Goal: Information Seeking & Learning: Learn about a topic

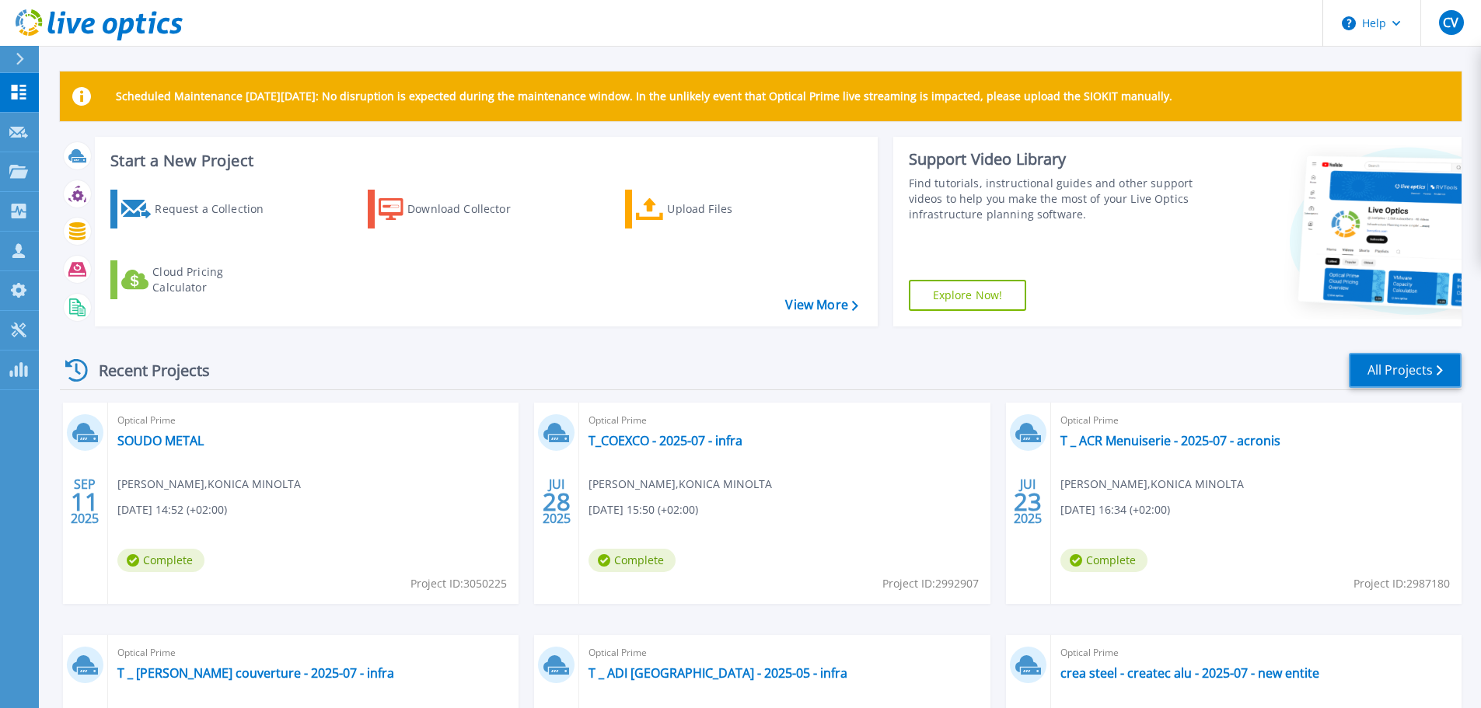
click at [1390, 366] on link "All Projects" at bounding box center [1405, 370] width 113 height 35
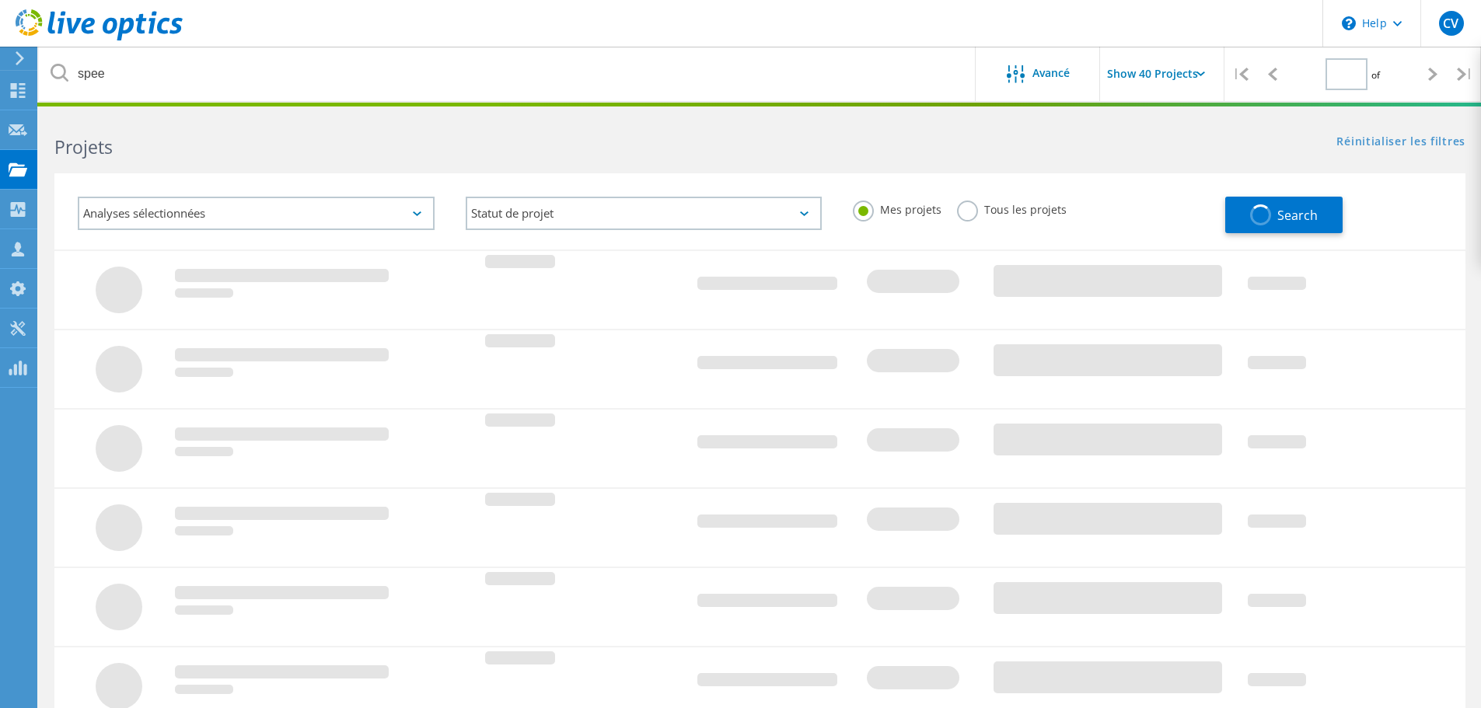
type input "1"
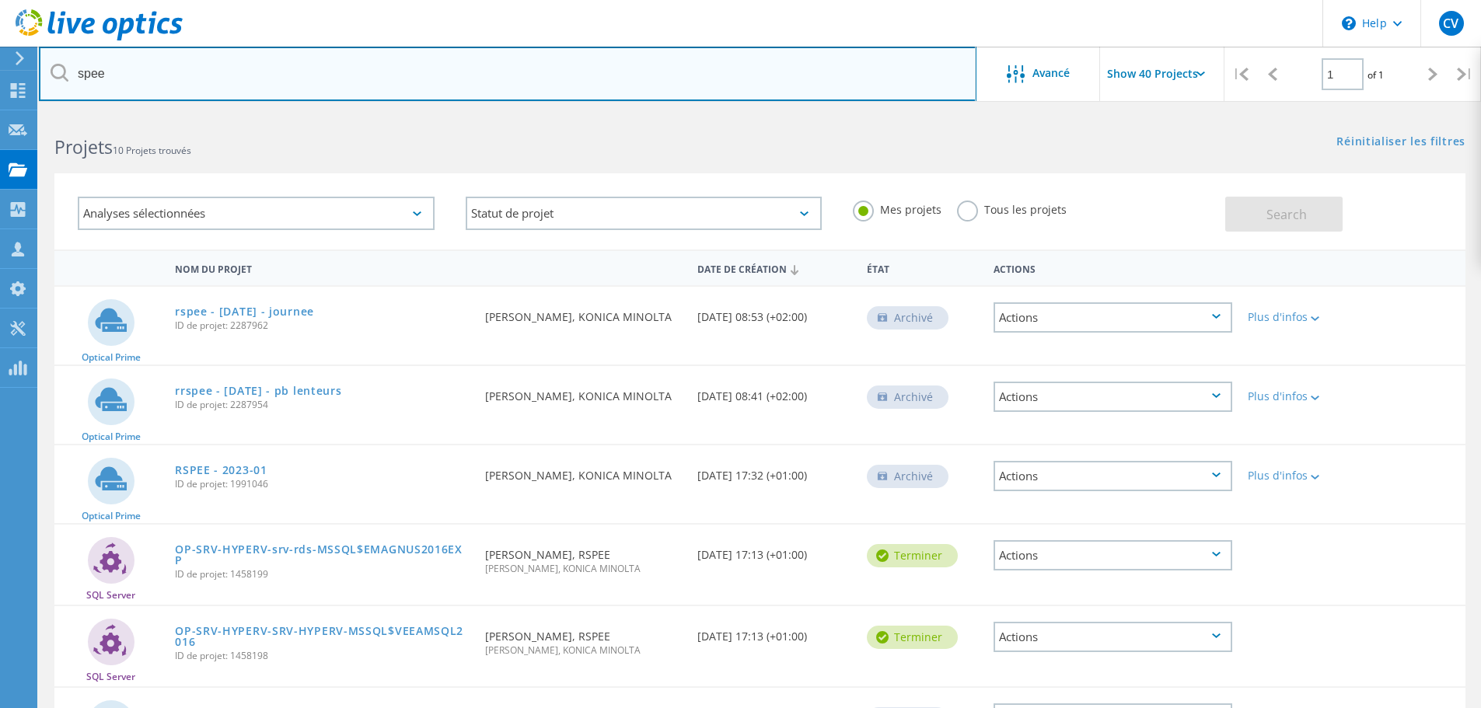
drag, startPoint x: 234, startPoint y: 81, endPoint x: 0, endPoint y: 43, distance: 237.2
click at [0, 113] on div "\n Help Explore Helpful Articles Contact Support CV Partenaire christophe vince…" at bounding box center [740, 635] width 1481 height 1044
type input "coexco"
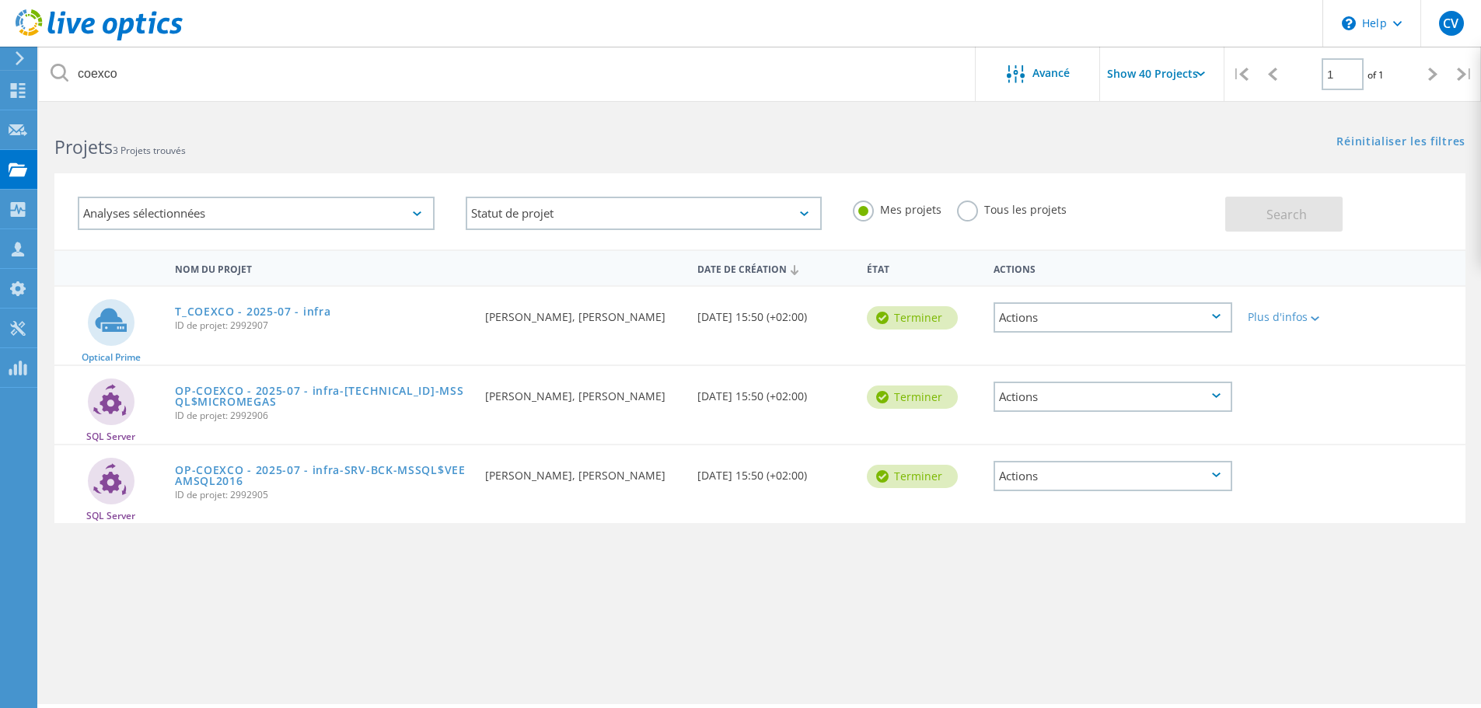
click at [280, 320] on div "T_COEXCO - 2025-07 - infra ID de projet: 2992907" at bounding box center [322, 316] width 310 height 59
click at [285, 314] on link "T_COEXCO - 2025-07 - infra" at bounding box center [253, 311] width 156 height 11
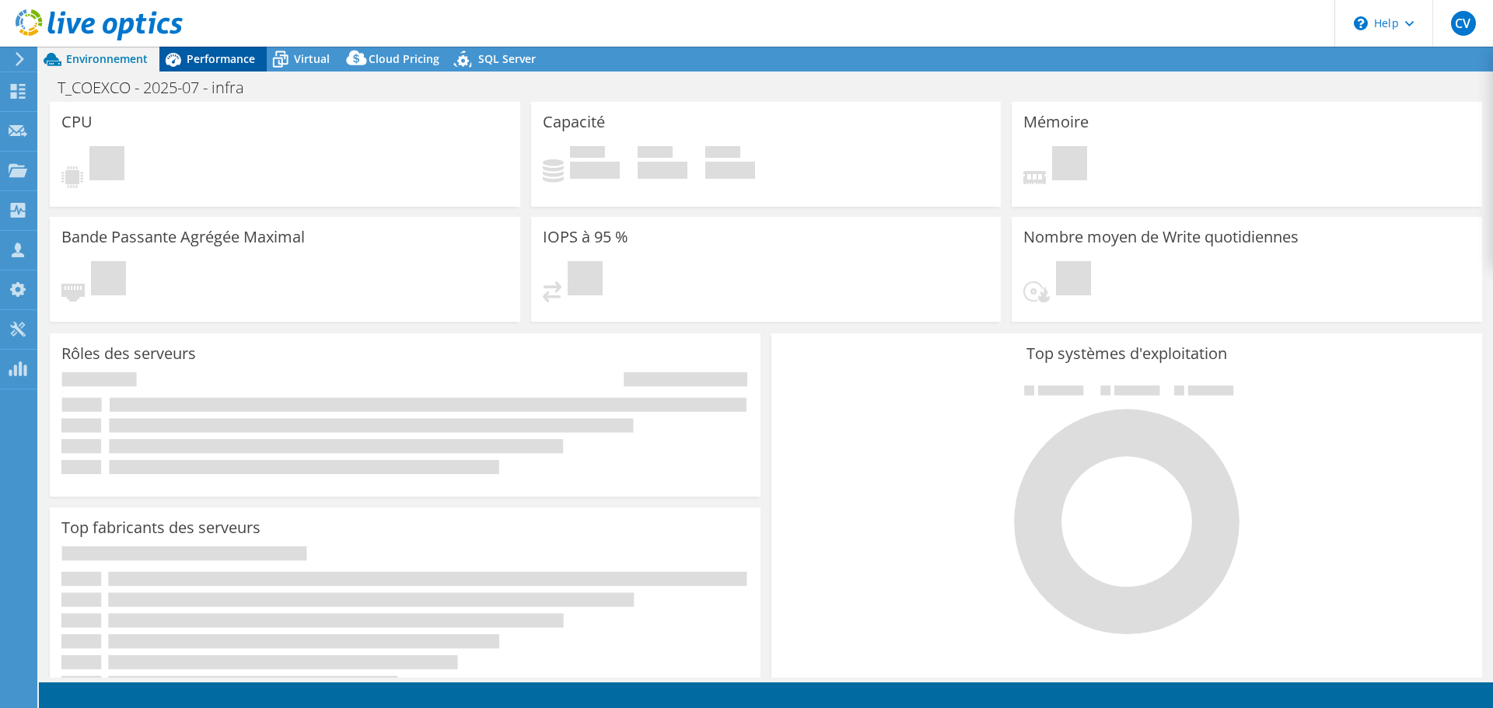
select select "USD"
select select "EULondon"
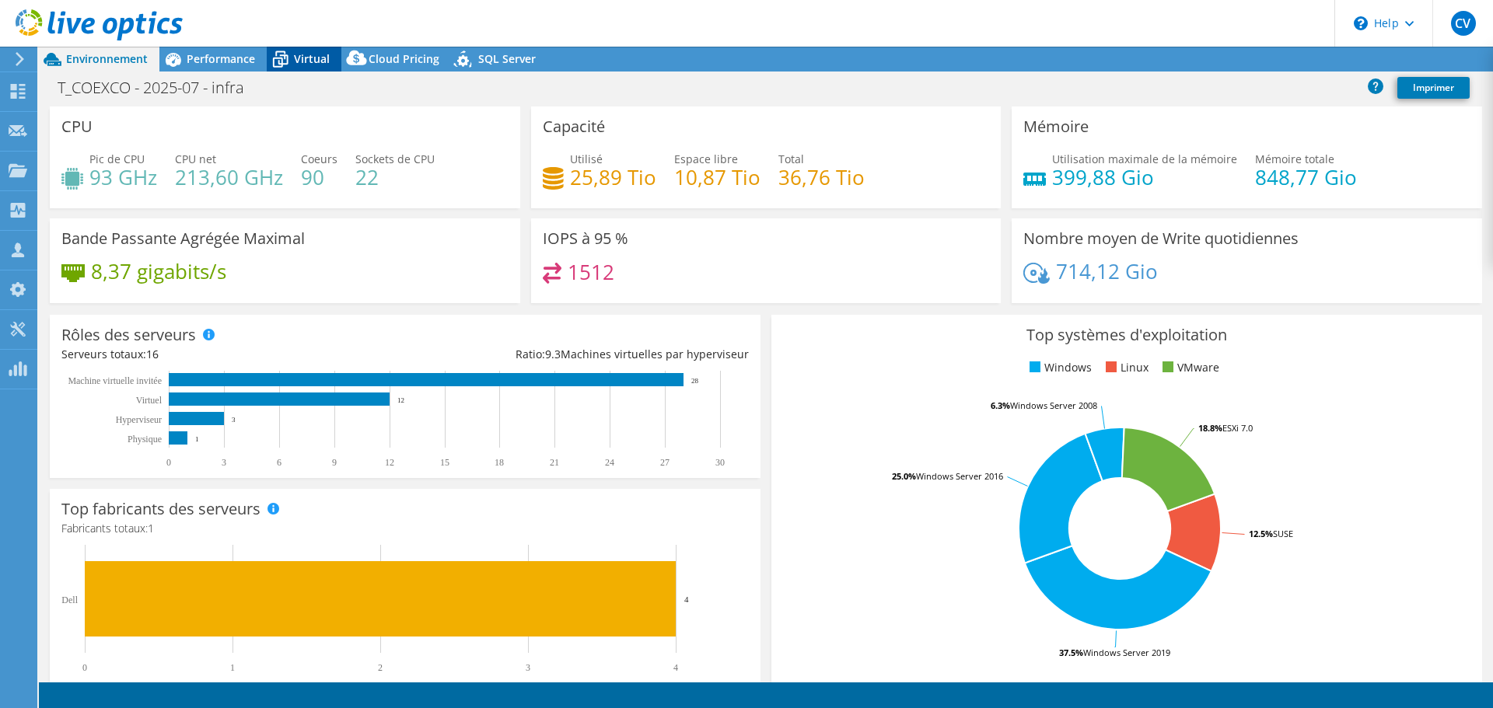
click at [300, 63] on span "Virtual" at bounding box center [312, 58] width 36 height 15
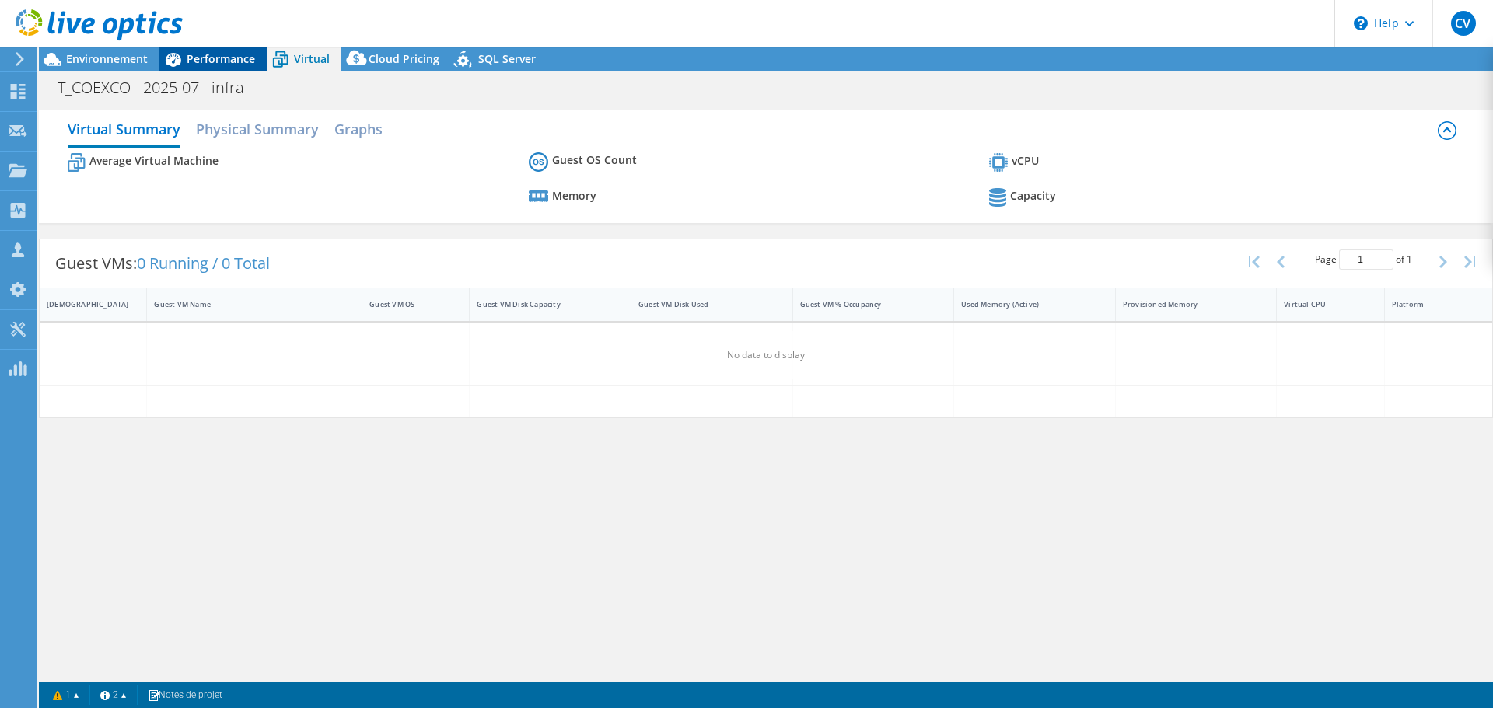
click at [231, 59] on span "Performance" at bounding box center [221, 58] width 68 height 15
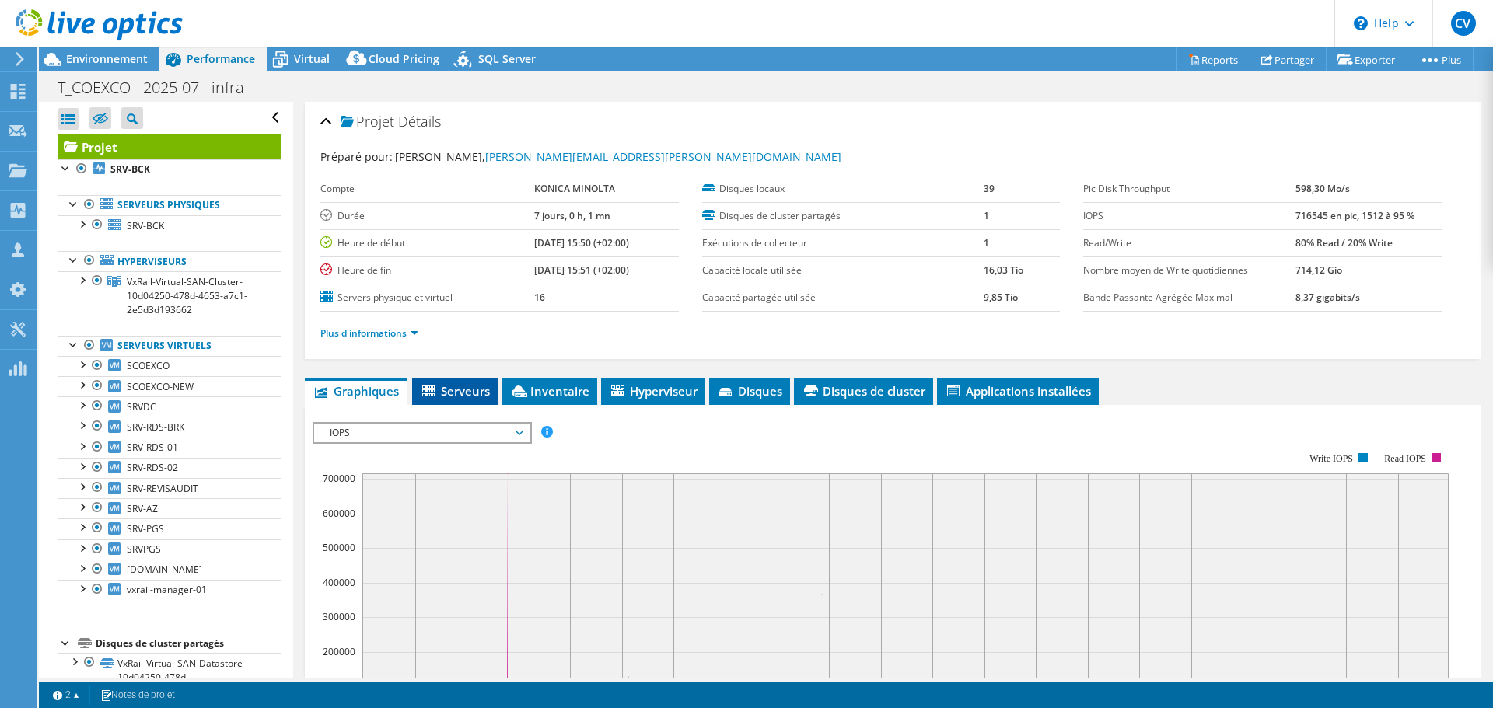
click at [454, 388] on span "Serveurs" at bounding box center [455, 391] width 70 height 16
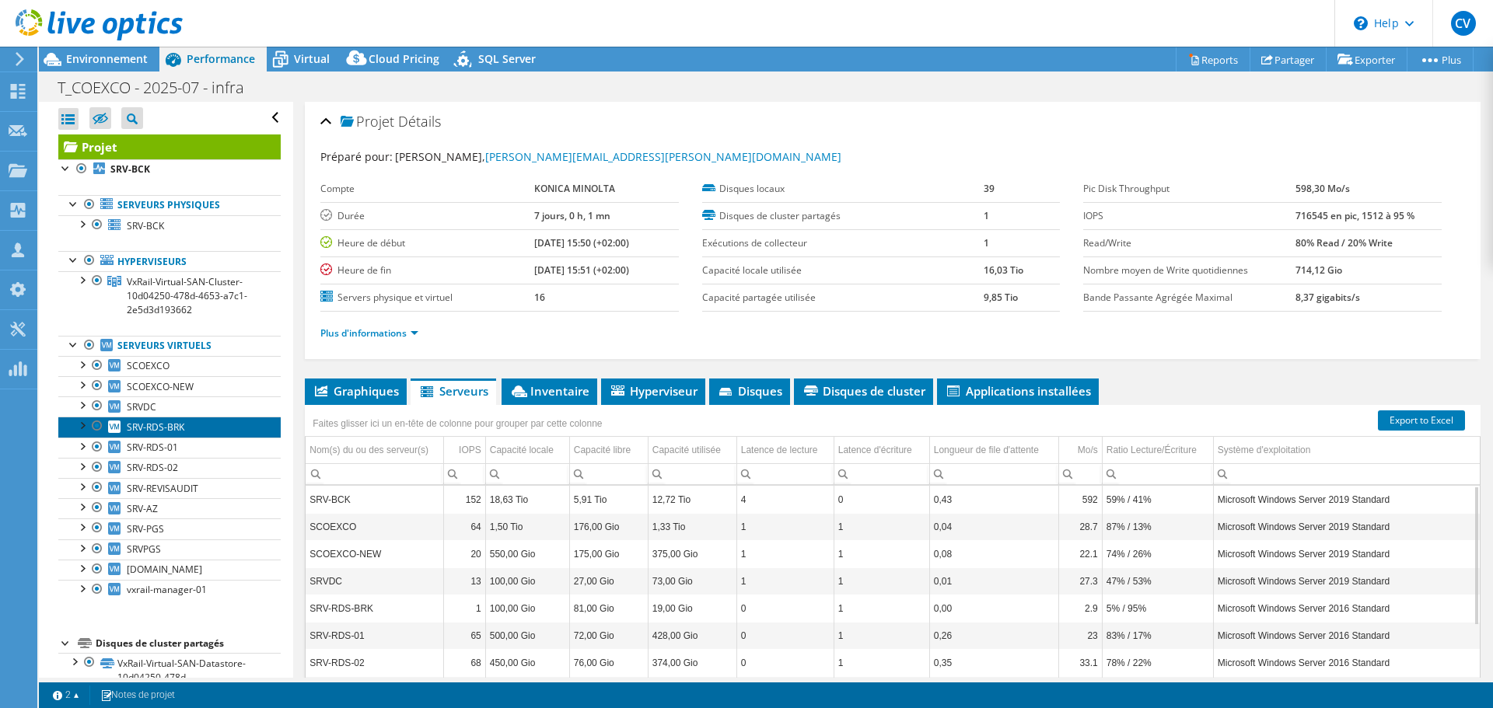
click at [145, 428] on span "SRV-RDS-BRK" at bounding box center [156, 427] width 58 height 13
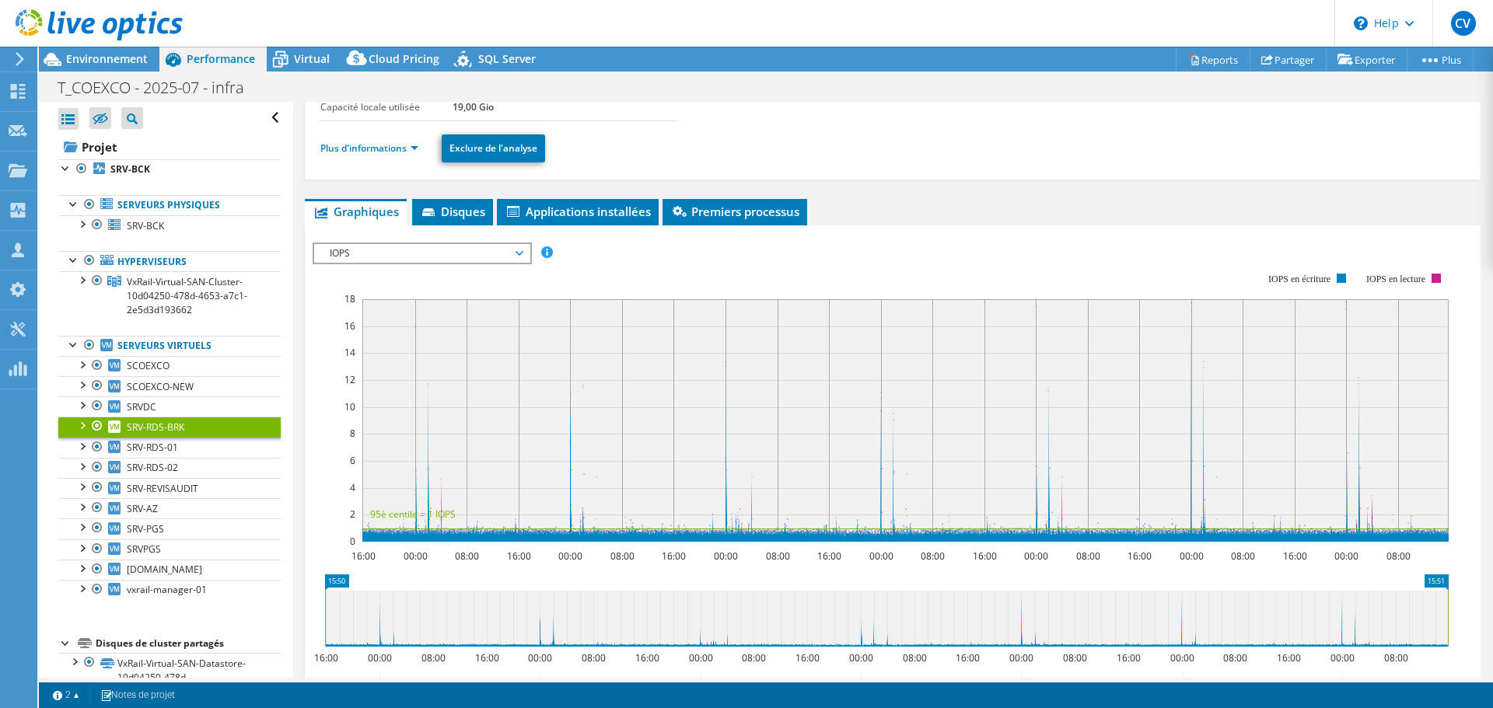
scroll to position [156, 0]
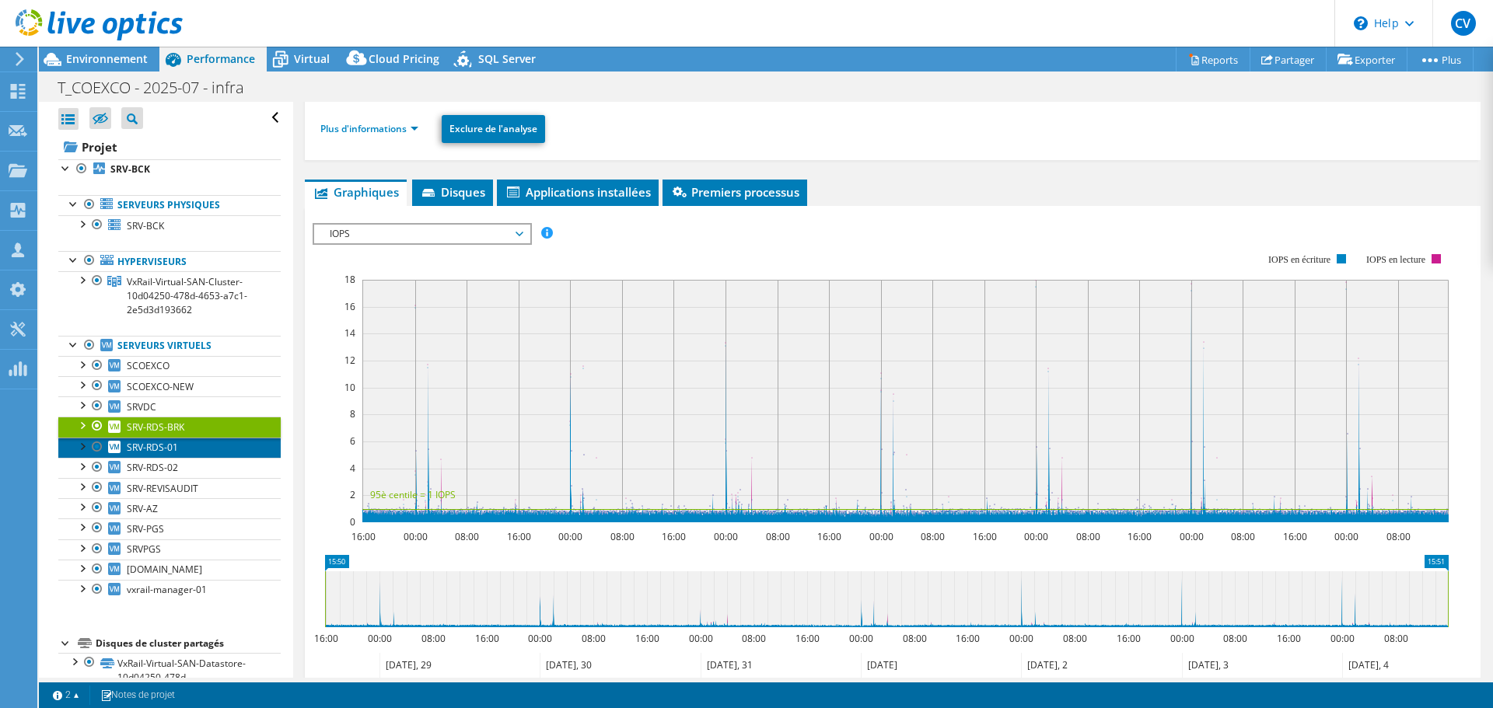
click at [144, 447] on span "SRV-RDS-01" at bounding box center [152, 447] width 51 height 13
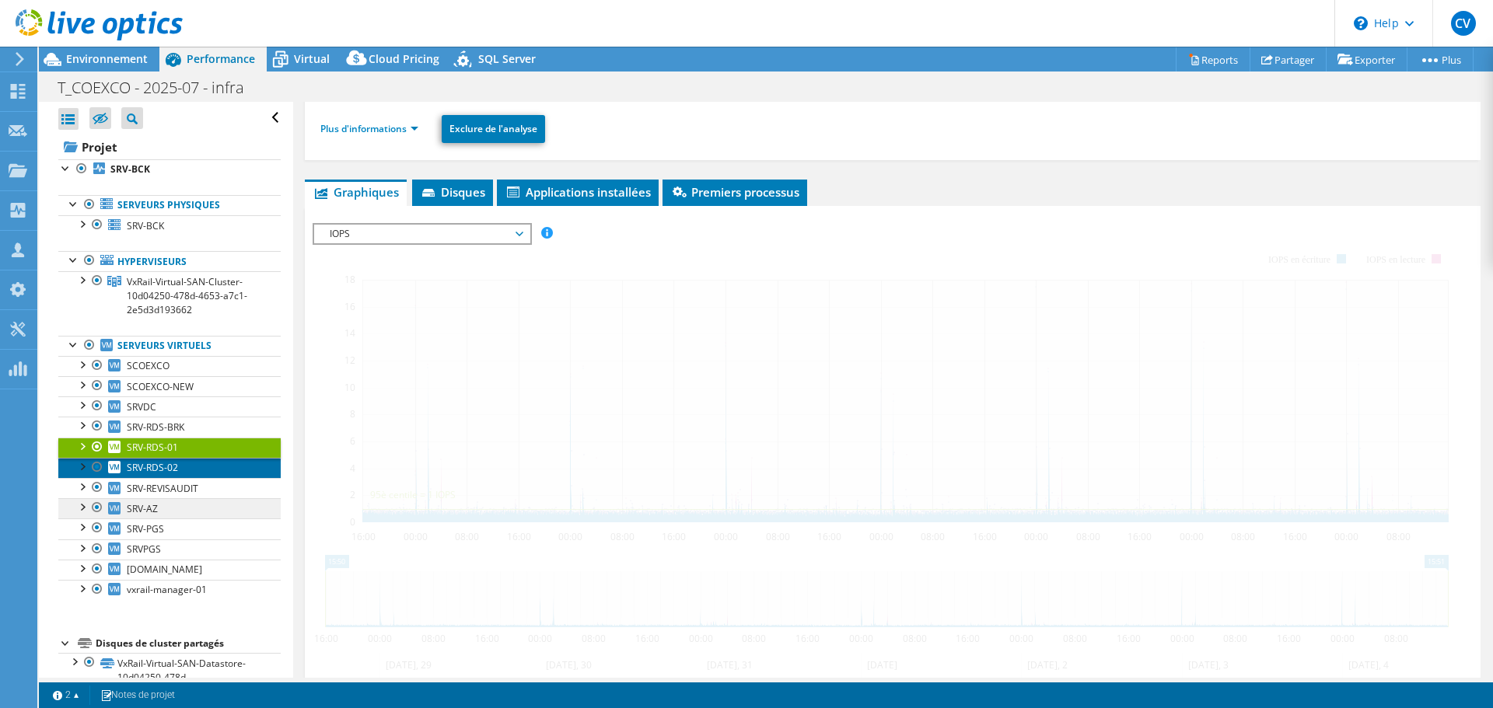
click at [160, 469] on span "SRV-RDS-02" at bounding box center [152, 467] width 51 height 13
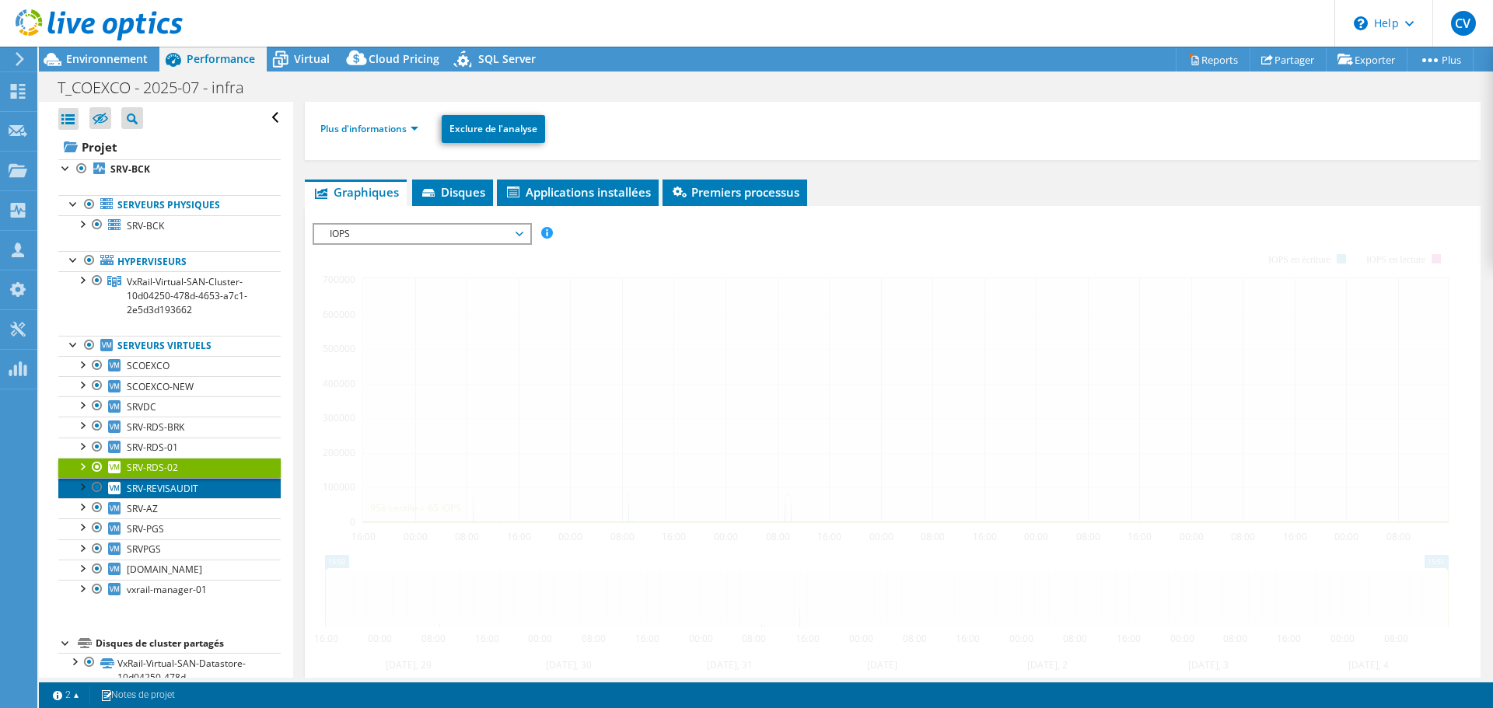
click at [183, 489] on span "SRV-REVISAUDIT" at bounding box center [163, 488] width 72 height 13
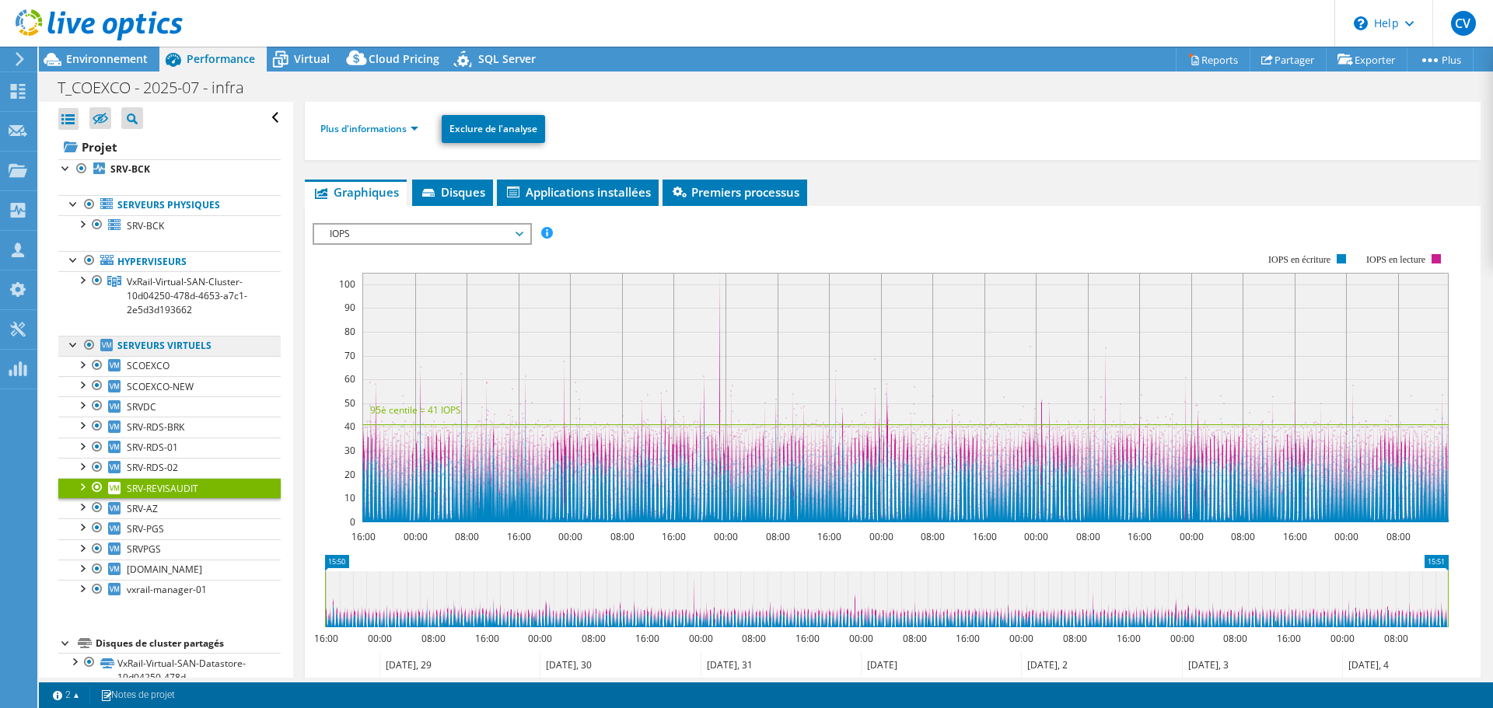
click at [173, 346] on link "Serveurs virtuels" at bounding box center [169, 346] width 222 height 20
click at [143, 261] on link "Hyperviseurs" at bounding box center [169, 261] width 222 height 20
click at [151, 289] on span "VxRail-Virtual-SAN-Cluster-10d04250-478d-4653-a7c1-2e5d3d193662" at bounding box center [187, 295] width 121 height 41
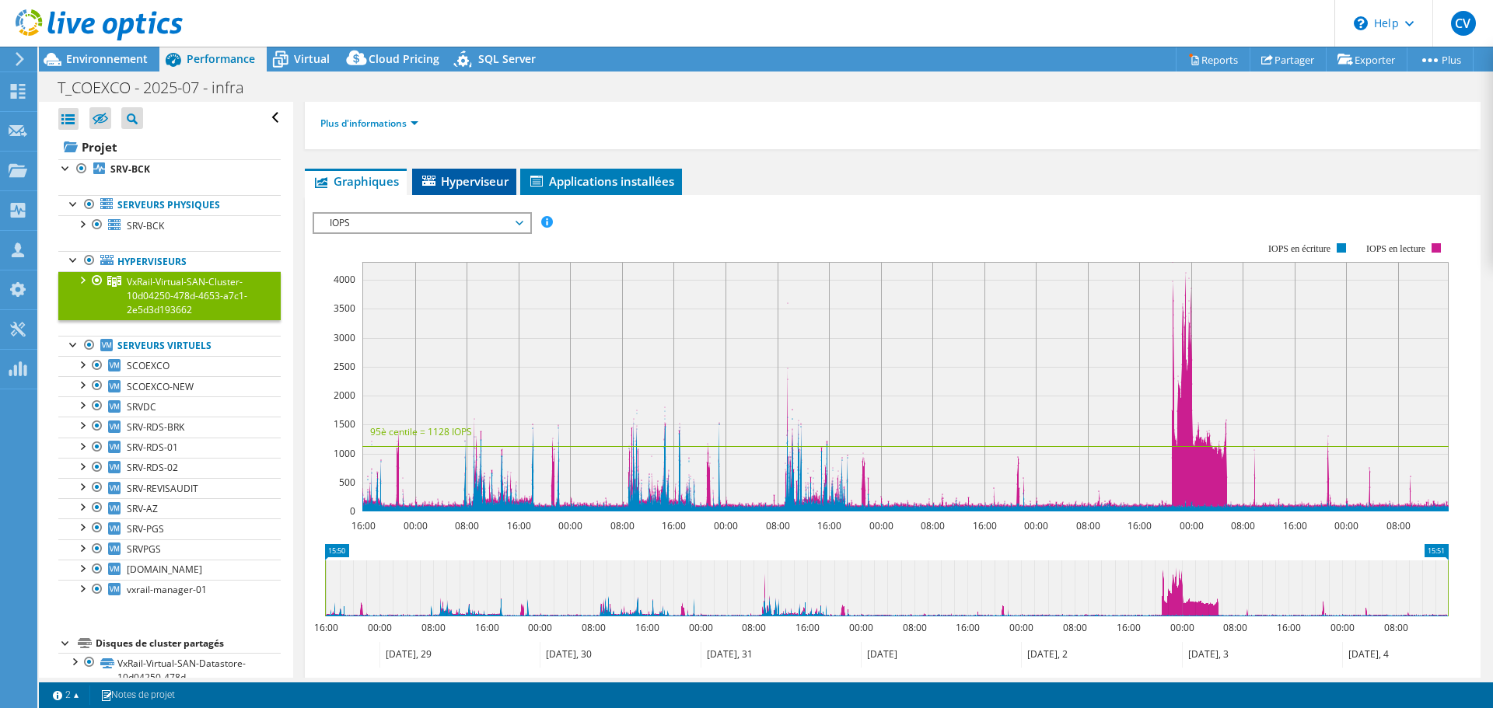
click at [500, 183] on span "Hyperviseur" at bounding box center [464, 181] width 89 height 16
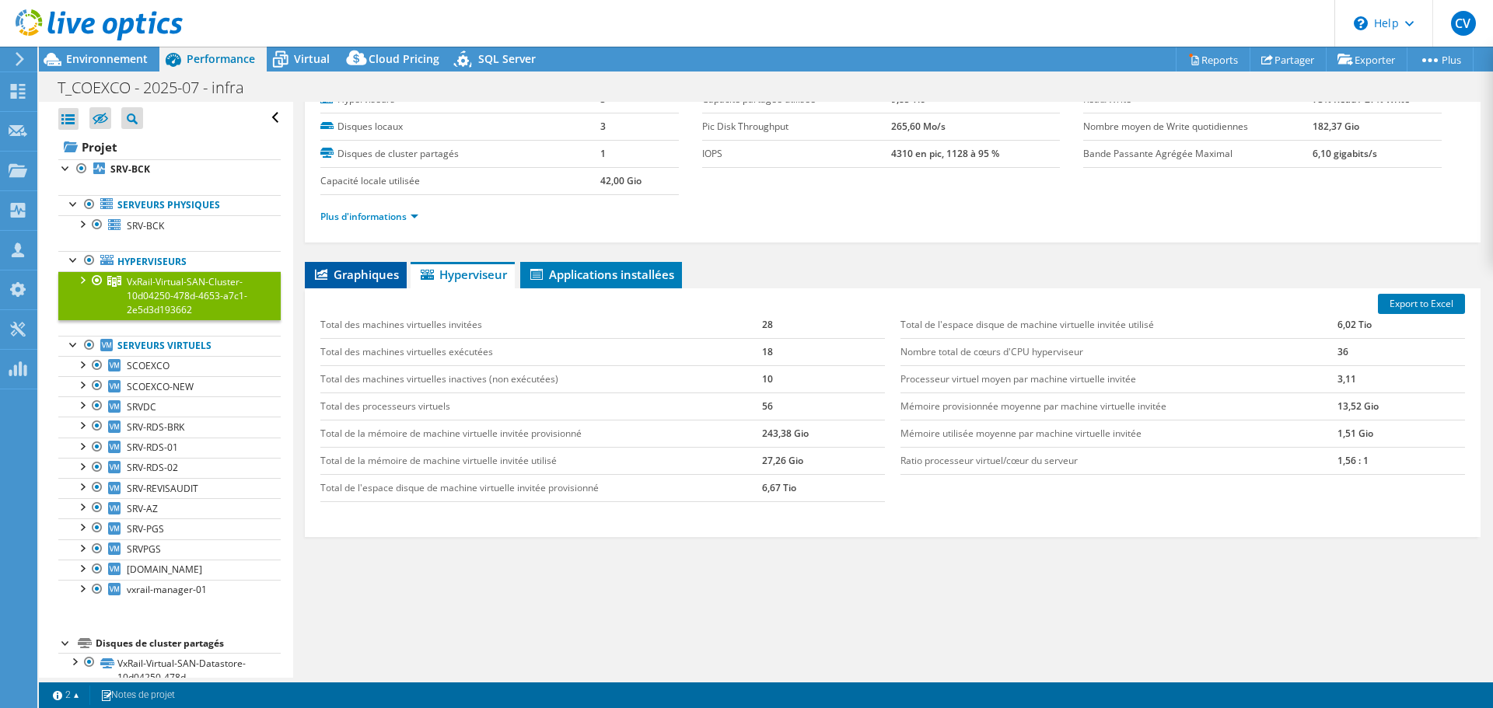
click at [379, 271] on span "Graphiques" at bounding box center [356, 275] width 86 height 16
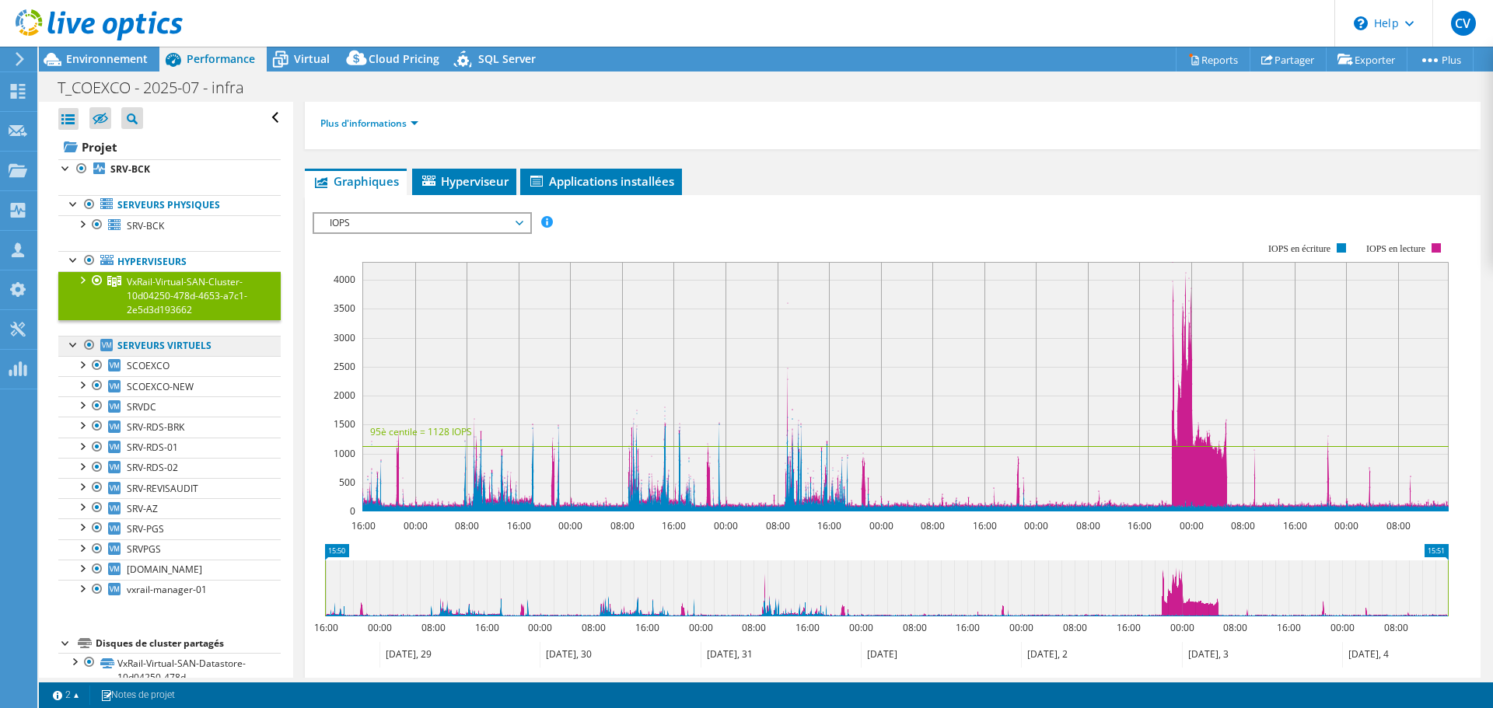
click at [166, 344] on link "Serveurs virtuels" at bounding box center [169, 346] width 222 height 20
click at [108, 56] on span "Environnement" at bounding box center [107, 58] width 82 height 15
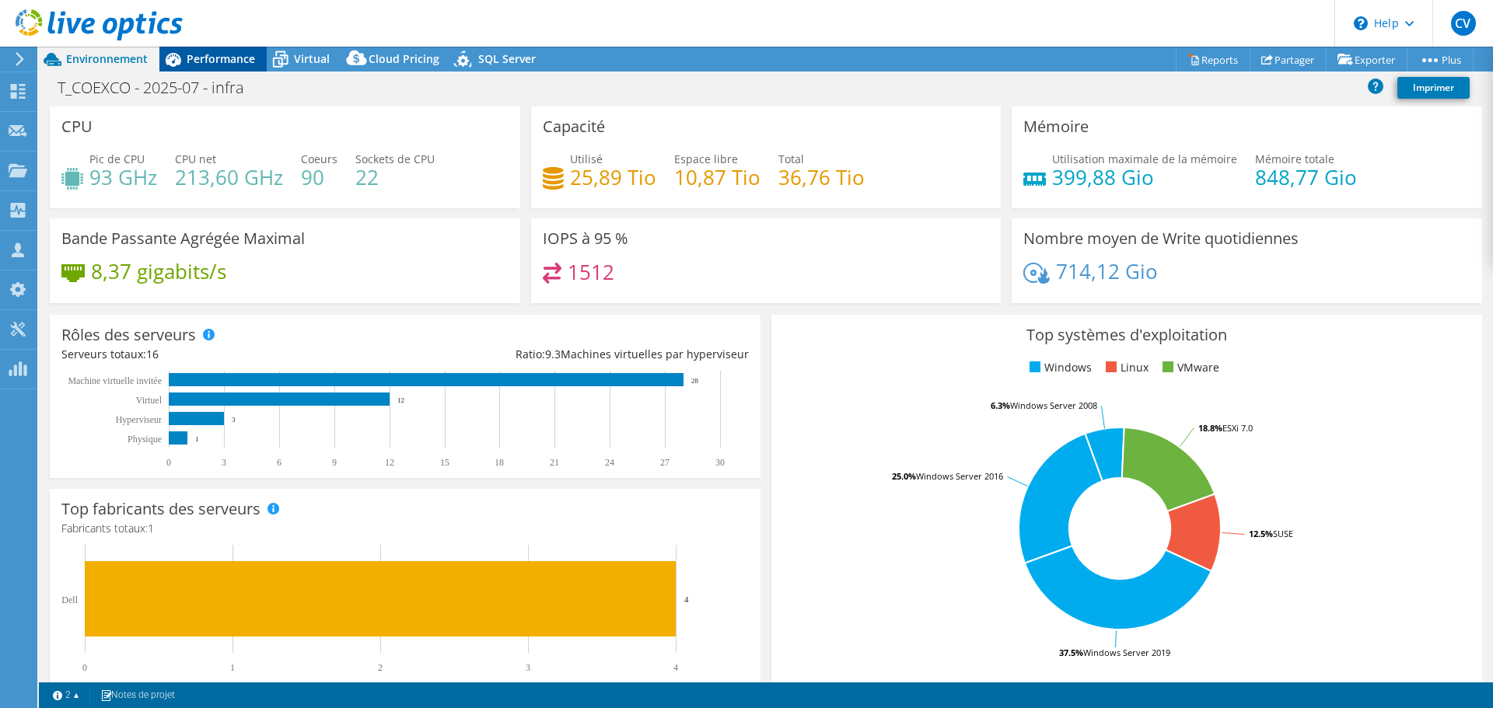
click at [225, 60] on span "Performance" at bounding box center [221, 58] width 68 height 15
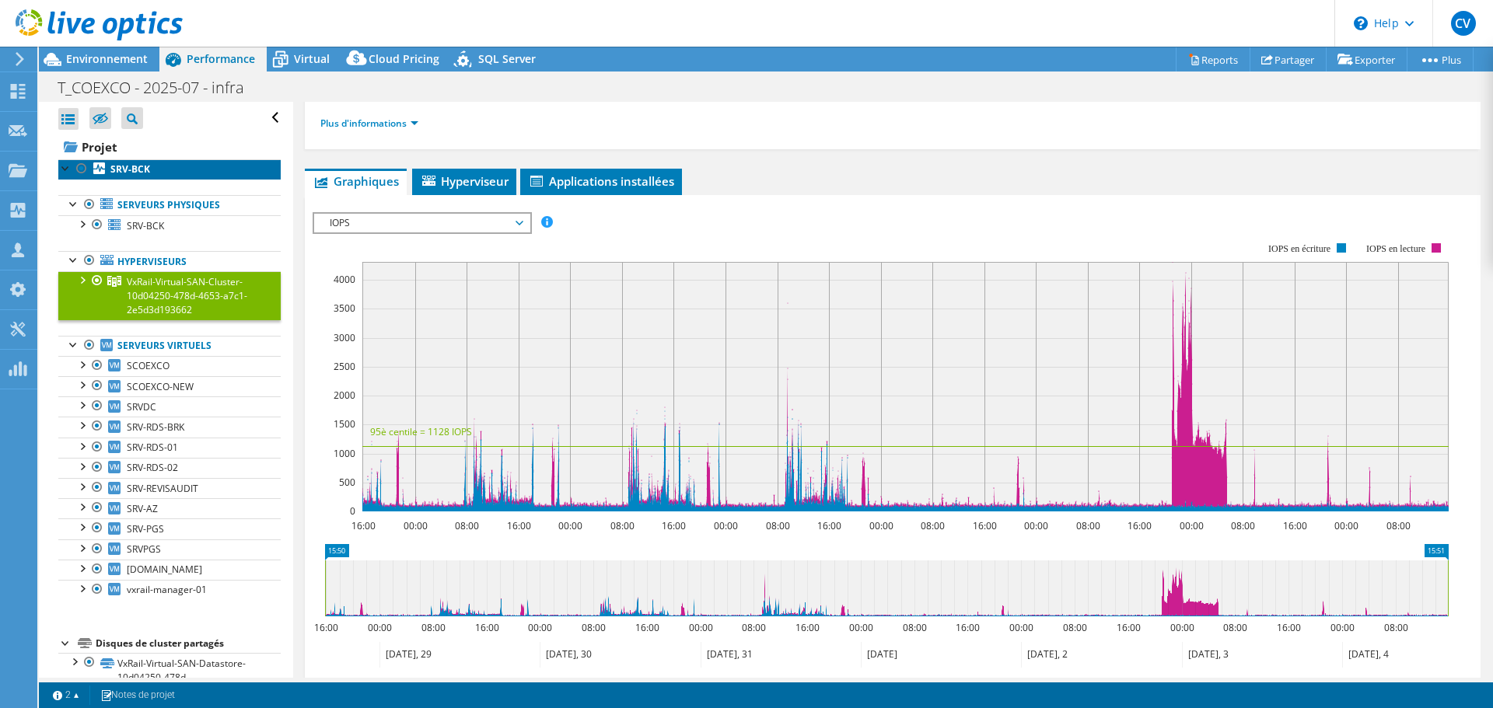
click at [124, 165] on b "SRV-BCK" at bounding box center [130, 169] width 40 height 13
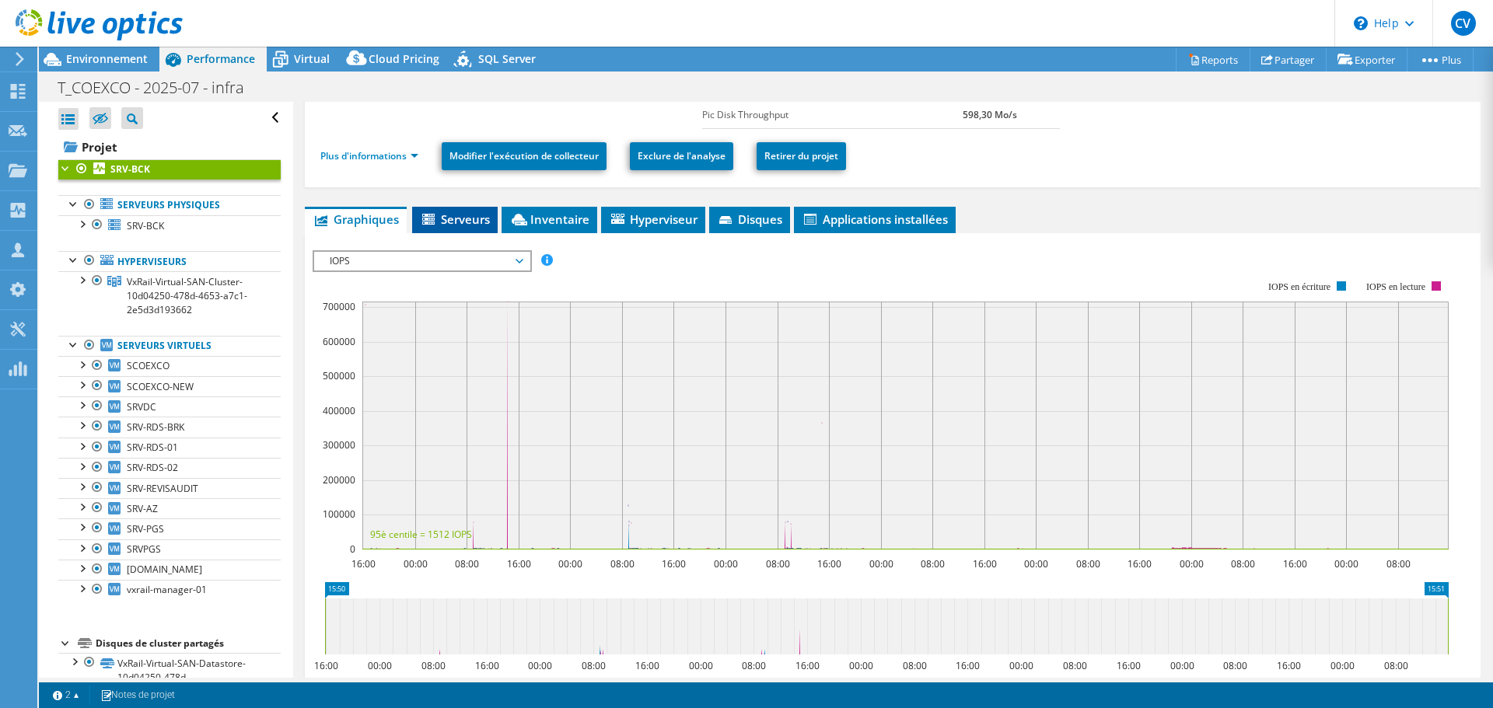
click at [470, 217] on span "Serveurs" at bounding box center [455, 220] width 70 height 16
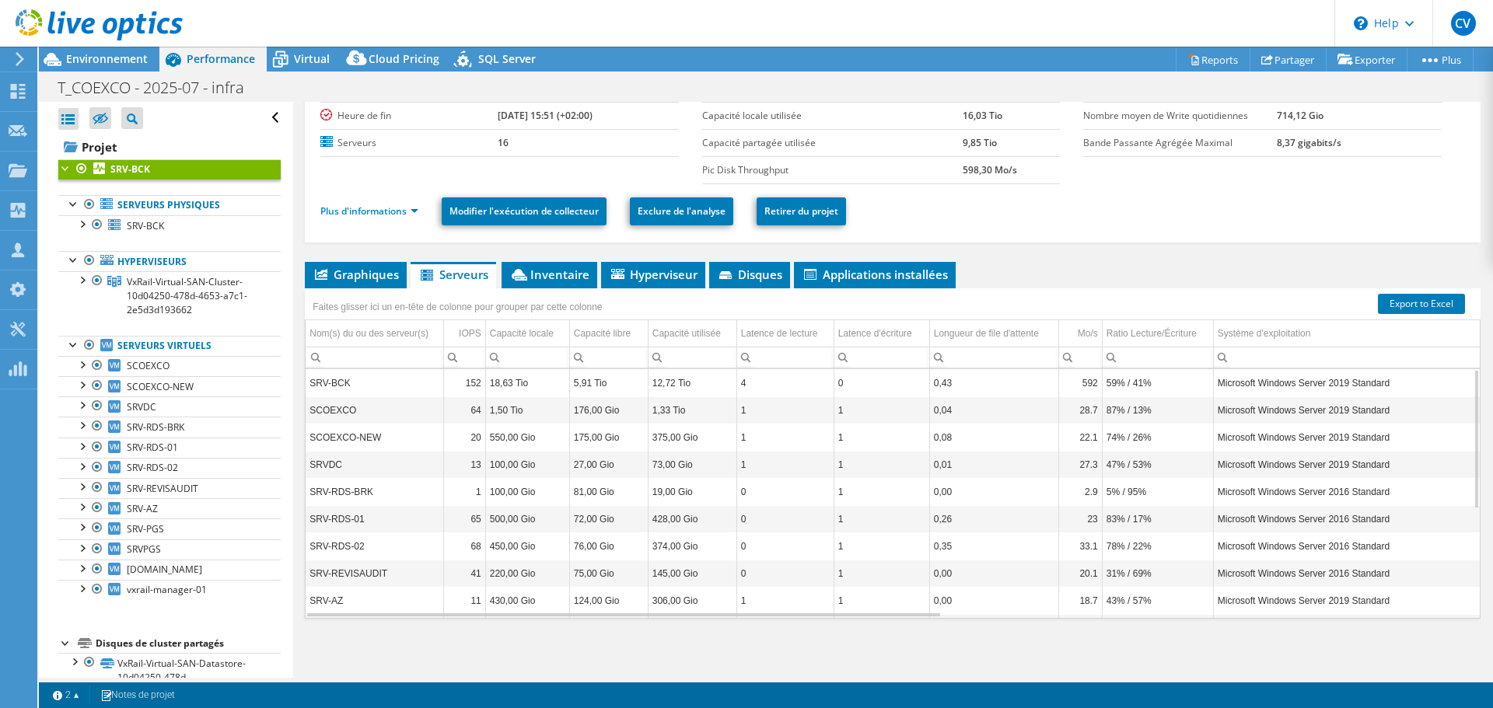
click at [995, 271] on ul "Graphiques Serveurs Inventaire Hyperviseur Disques Disques de cluster Applicati…" at bounding box center [893, 275] width 1176 height 26
click at [891, 282] on span "Applications installées" at bounding box center [875, 275] width 146 height 16
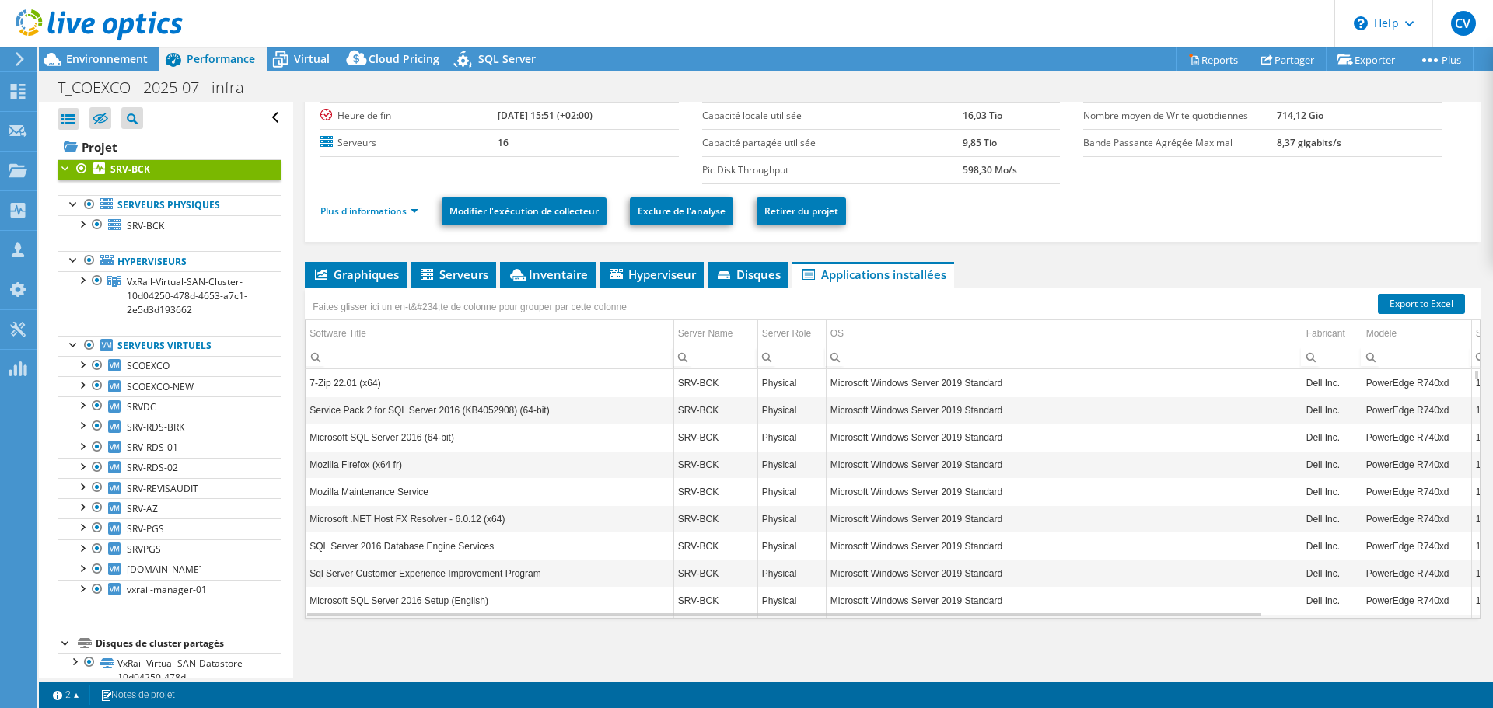
click at [489, 359] on input "Column Software Title, Filter cell" at bounding box center [490, 358] width 368 height 20
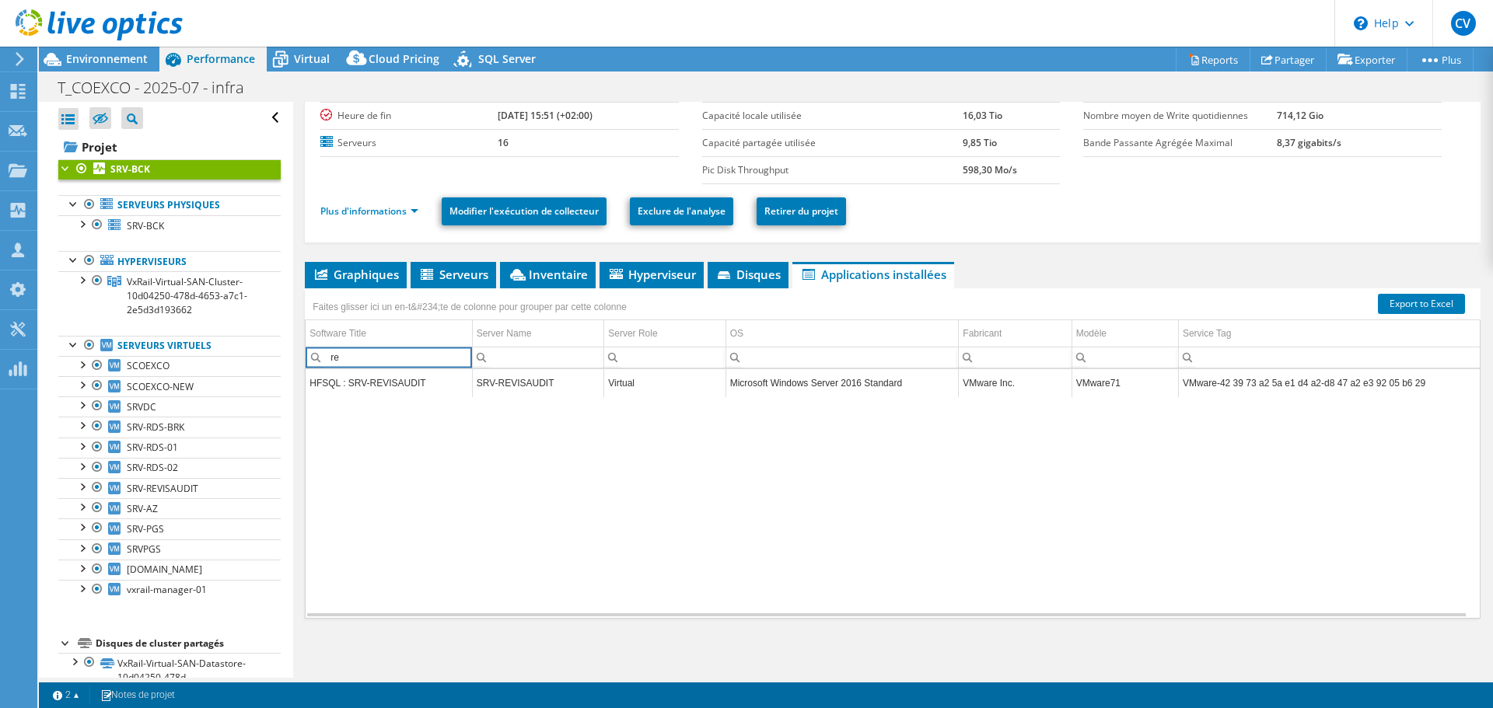
type input "r"
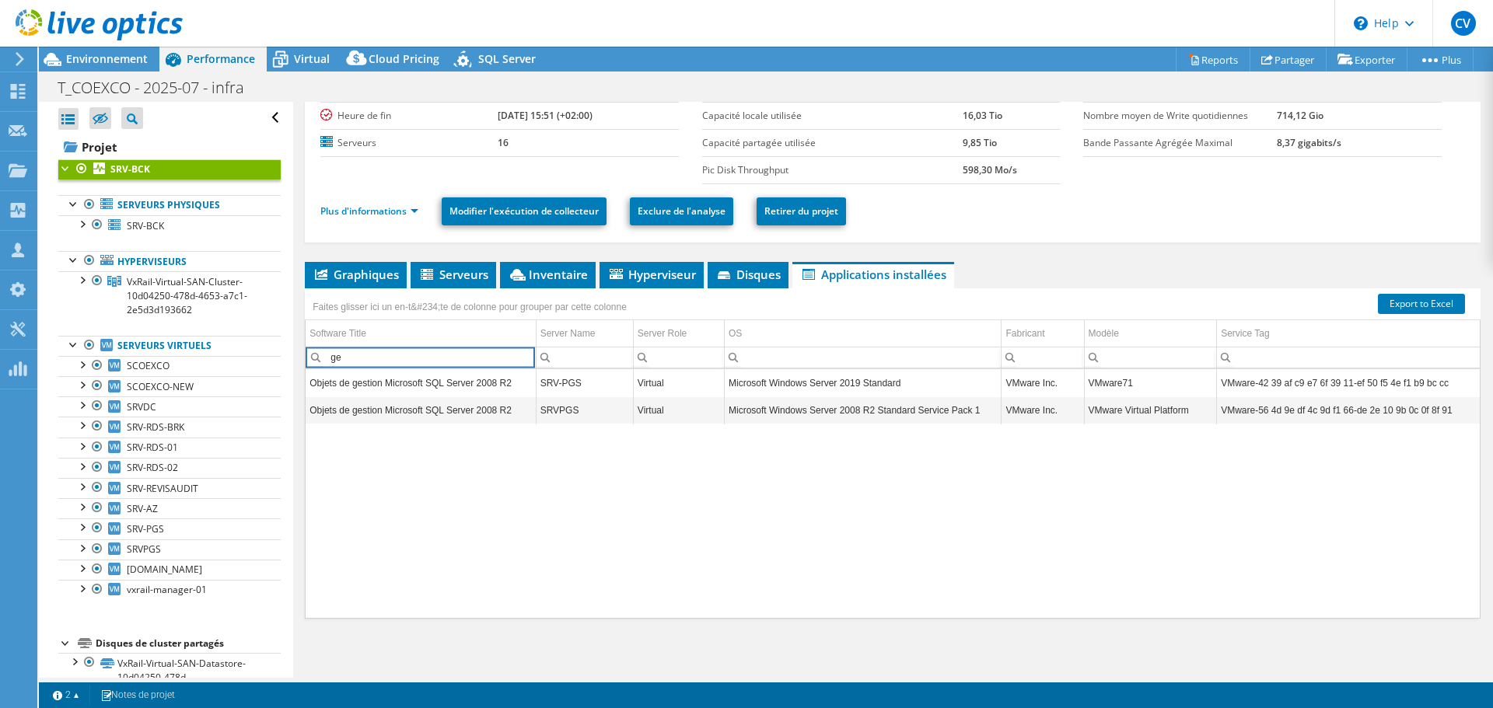
type input "g"
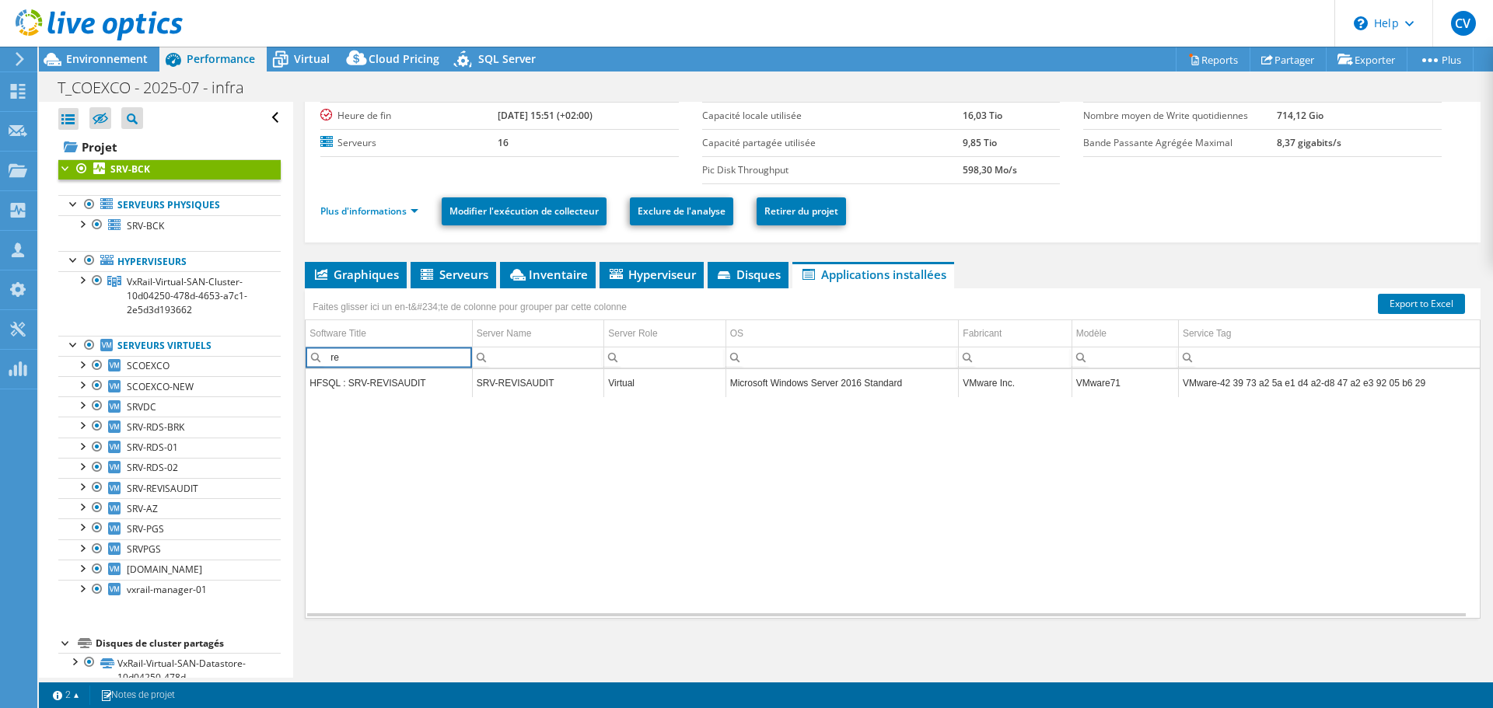
type input "r"
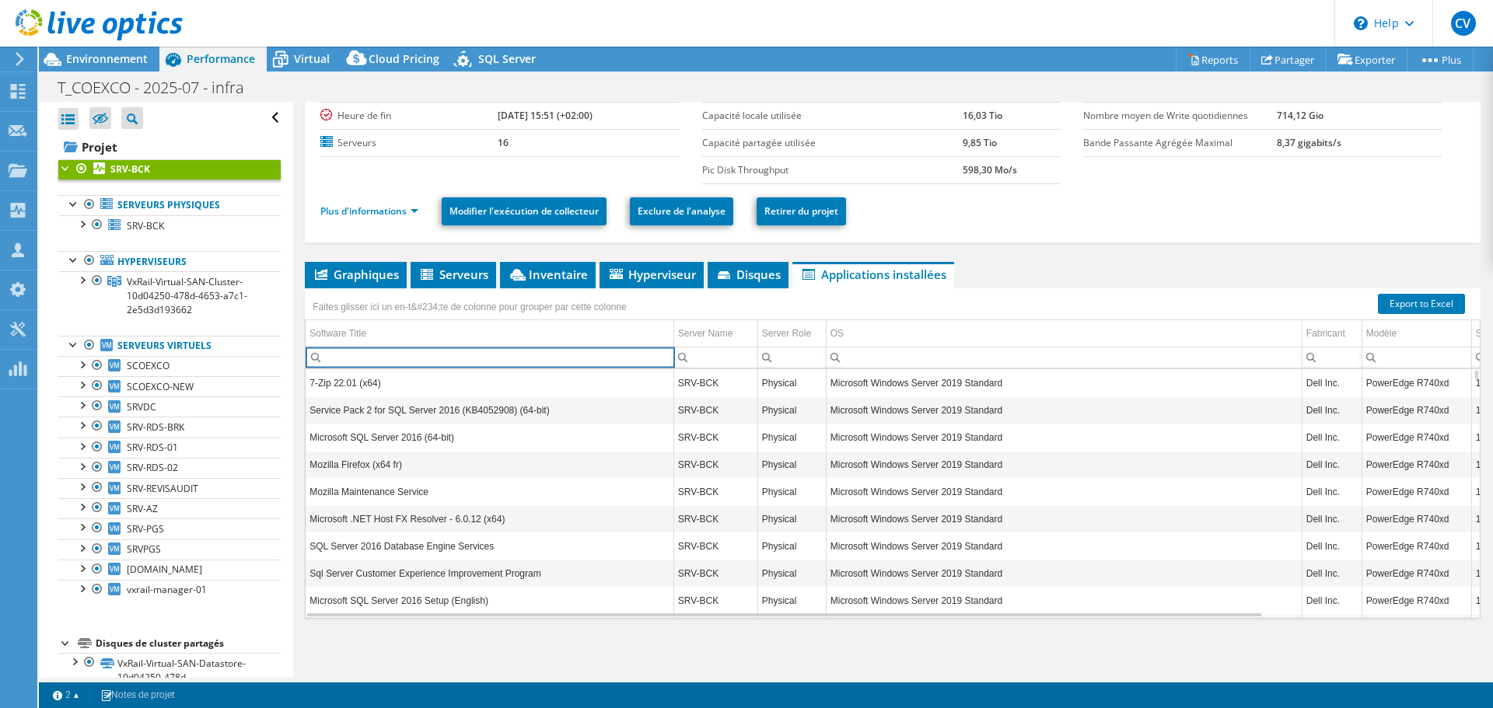
click at [721, 362] on input "Column Server Name, Filter cell" at bounding box center [715, 358] width 83 height 20
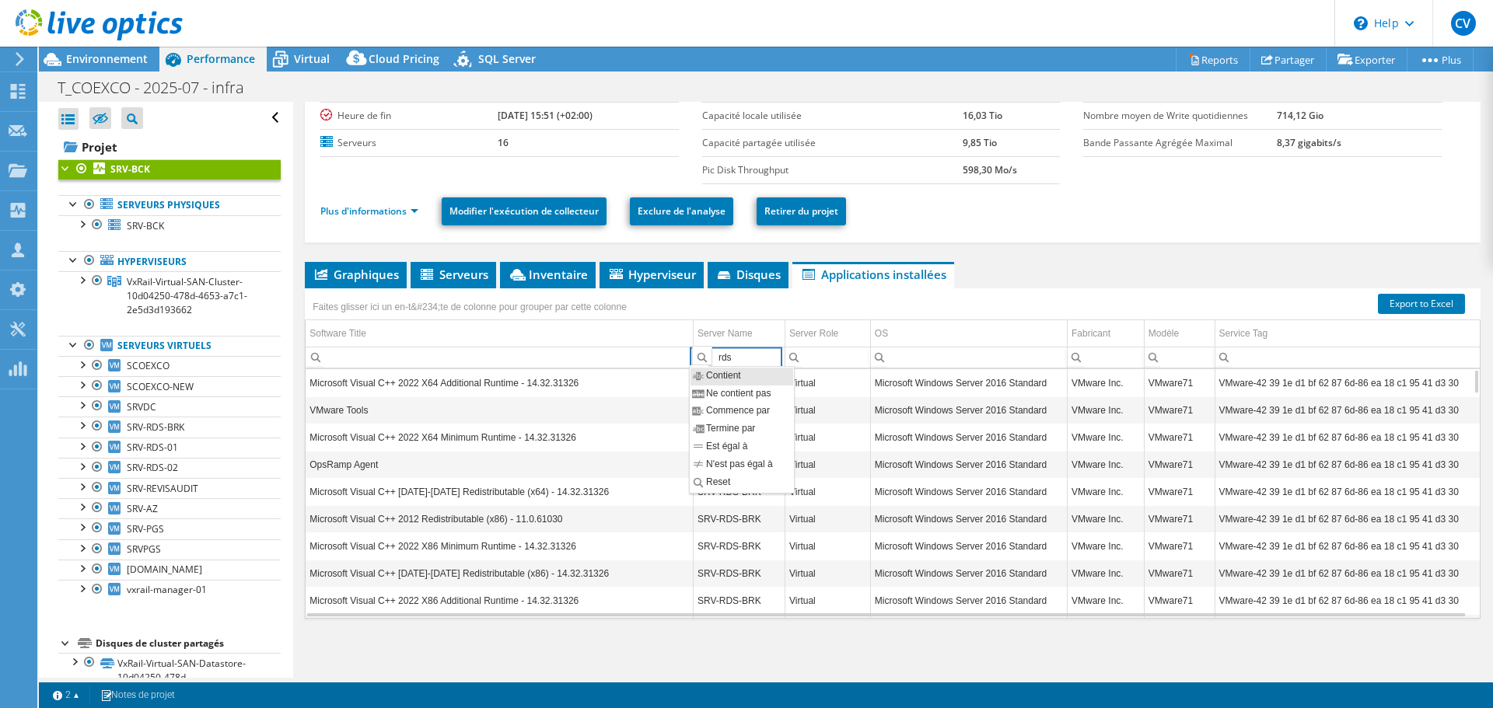
type input "rds"
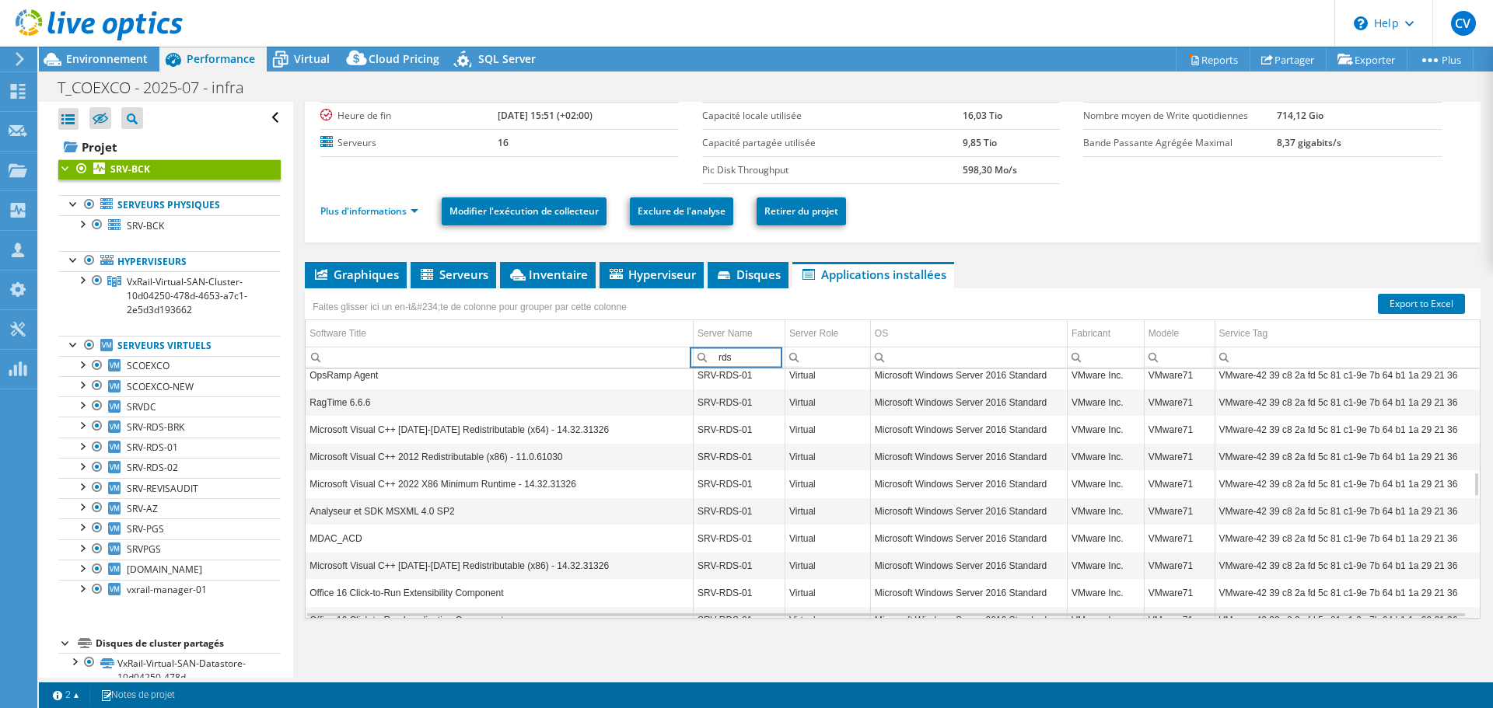
scroll to position [1026, 0]
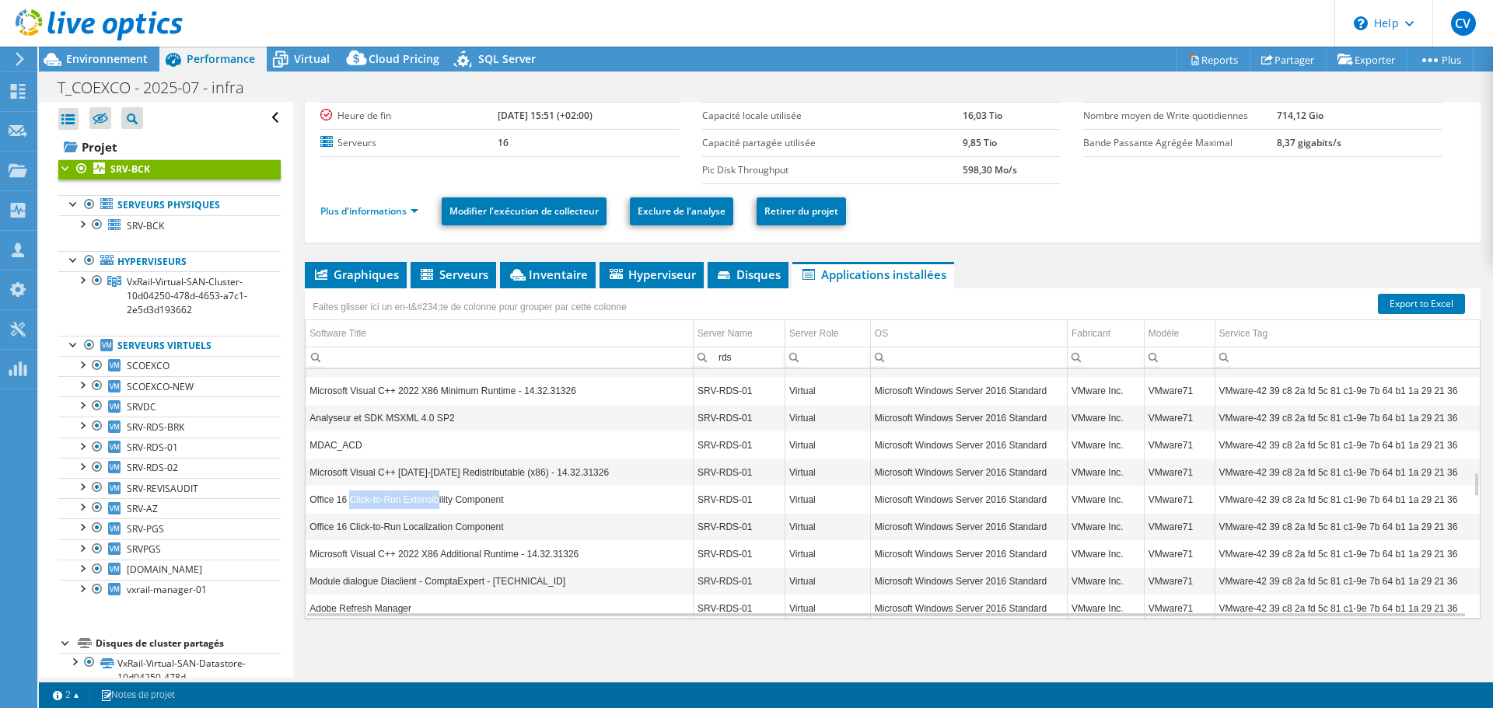
drag, startPoint x: 351, startPoint y: 497, endPoint x: 435, endPoint y: 502, distance: 84.9
click at [435, 502] on td "Office 16 Click-to-Run Extensibility Component" at bounding box center [499, 499] width 387 height 27
click at [451, 497] on td "Office 16 Click-to-Run Extensibility Component" at bounding box center [499, 499] width 387 height 27
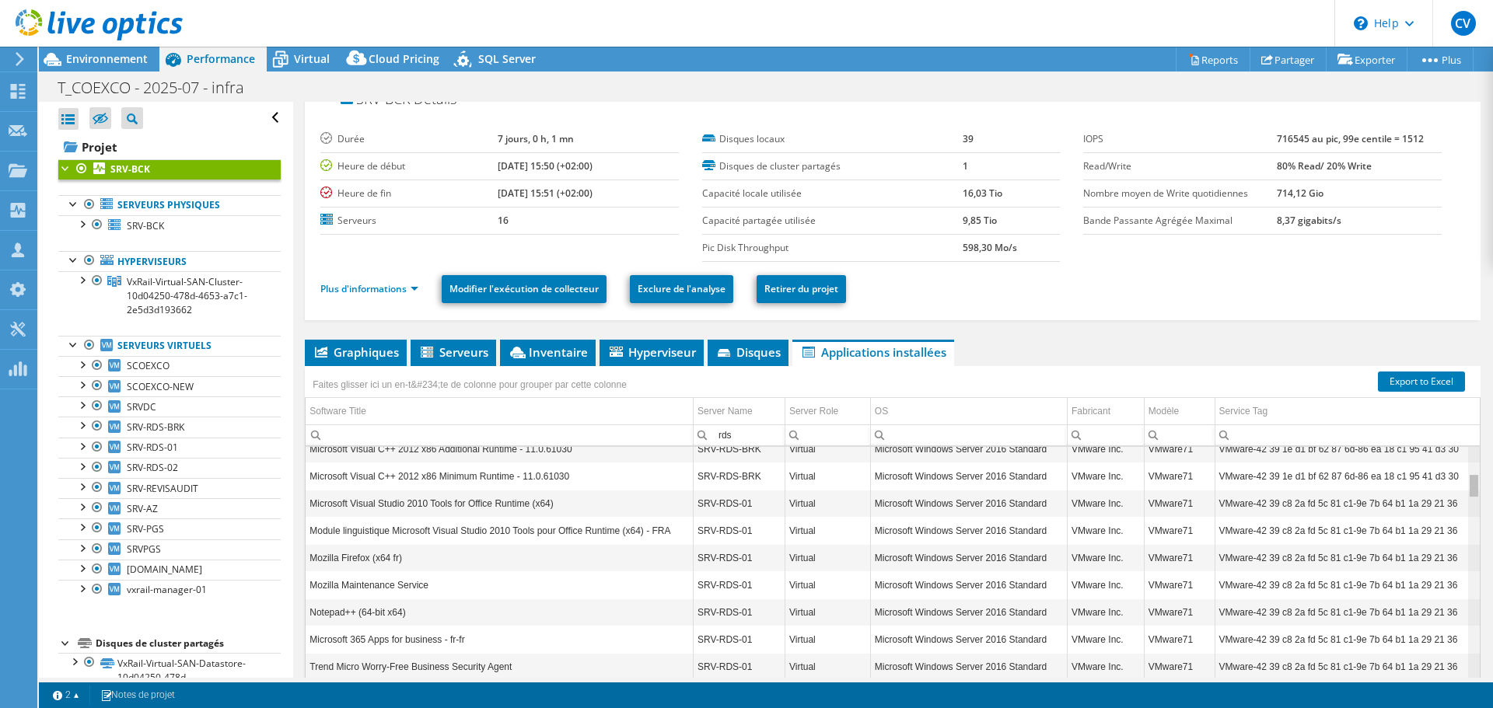
scroll to position [264, 0]
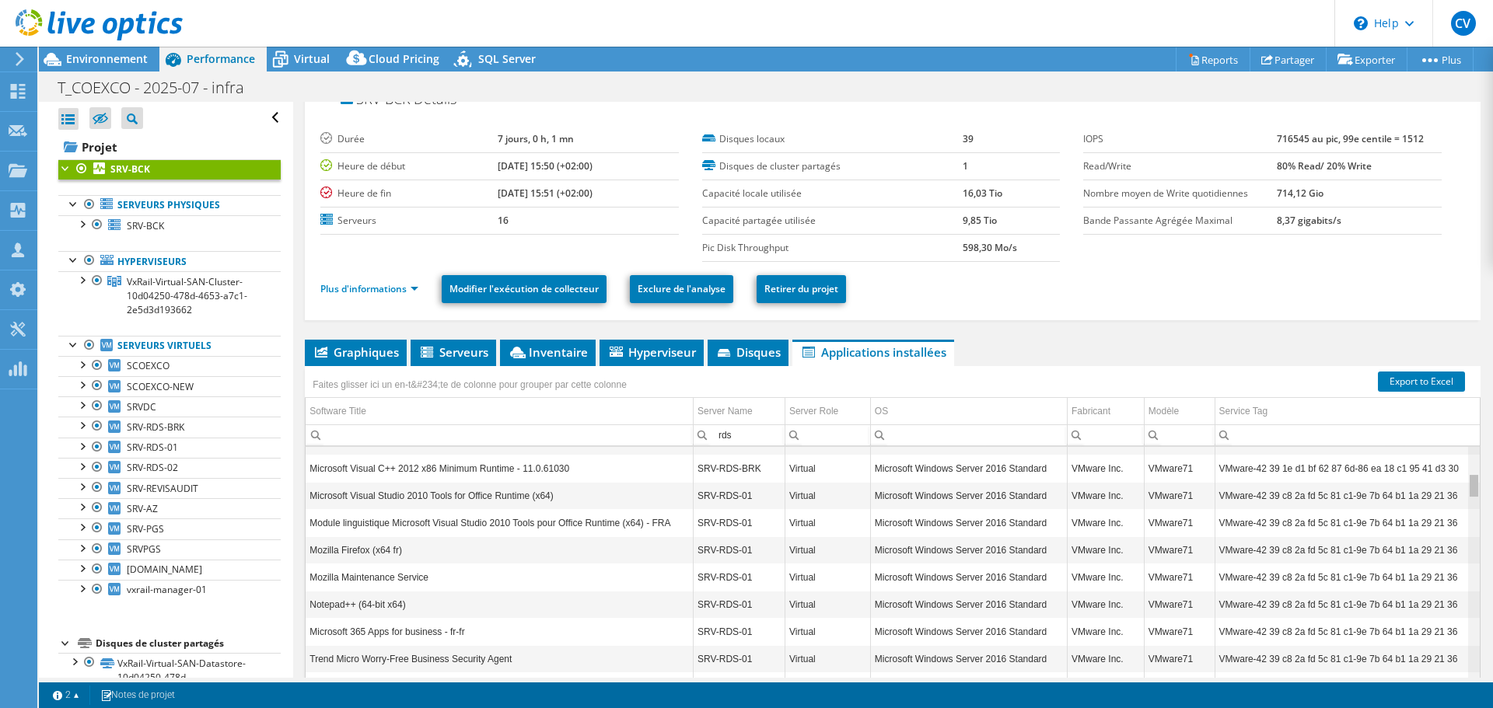
drag, startPoint x: 1460, startPoint y: 555, endPoint x: 1464, endPoint y: 481, distance: 74.8
click at [1464, 481] on body "CV Partenaire [PERSON_NAME] [PERSON_NAME][EMAIL_ADDRESS][PERSON_NAME][DOMAIN_NA…" at bounding box center [746, 354] width 1493 height 708
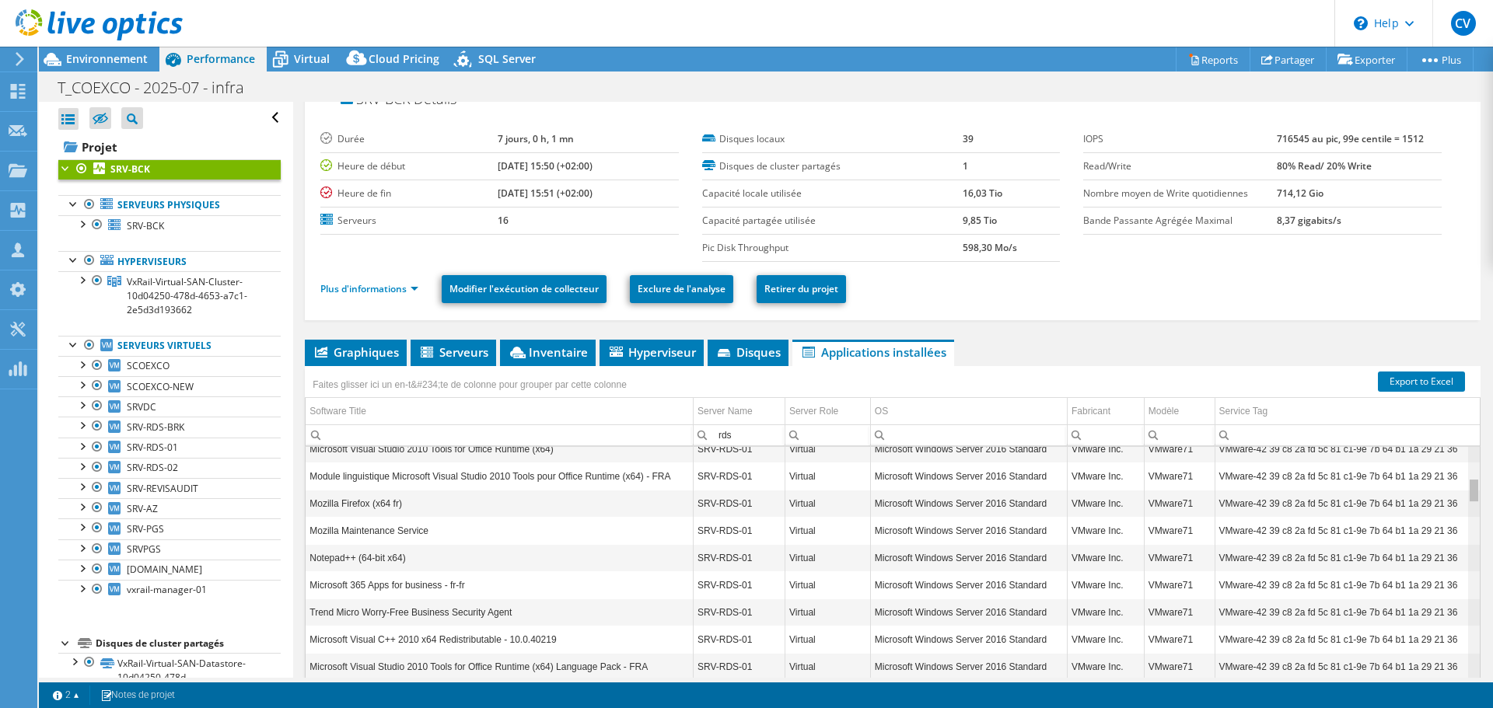
drag, startPoint x: 1464, startPoint y: 484, endPoint x: 1464, endPoint y: 497, distance: 12.5
click at [1464, 497] on body "CV Partenaire [PERSON_NAME] [PERSON_NAME][EMAIL_ADDRESS][PERSON_NAME][DOMAIN_NA…" at bounding box center [746, 354] width 1493 height 708
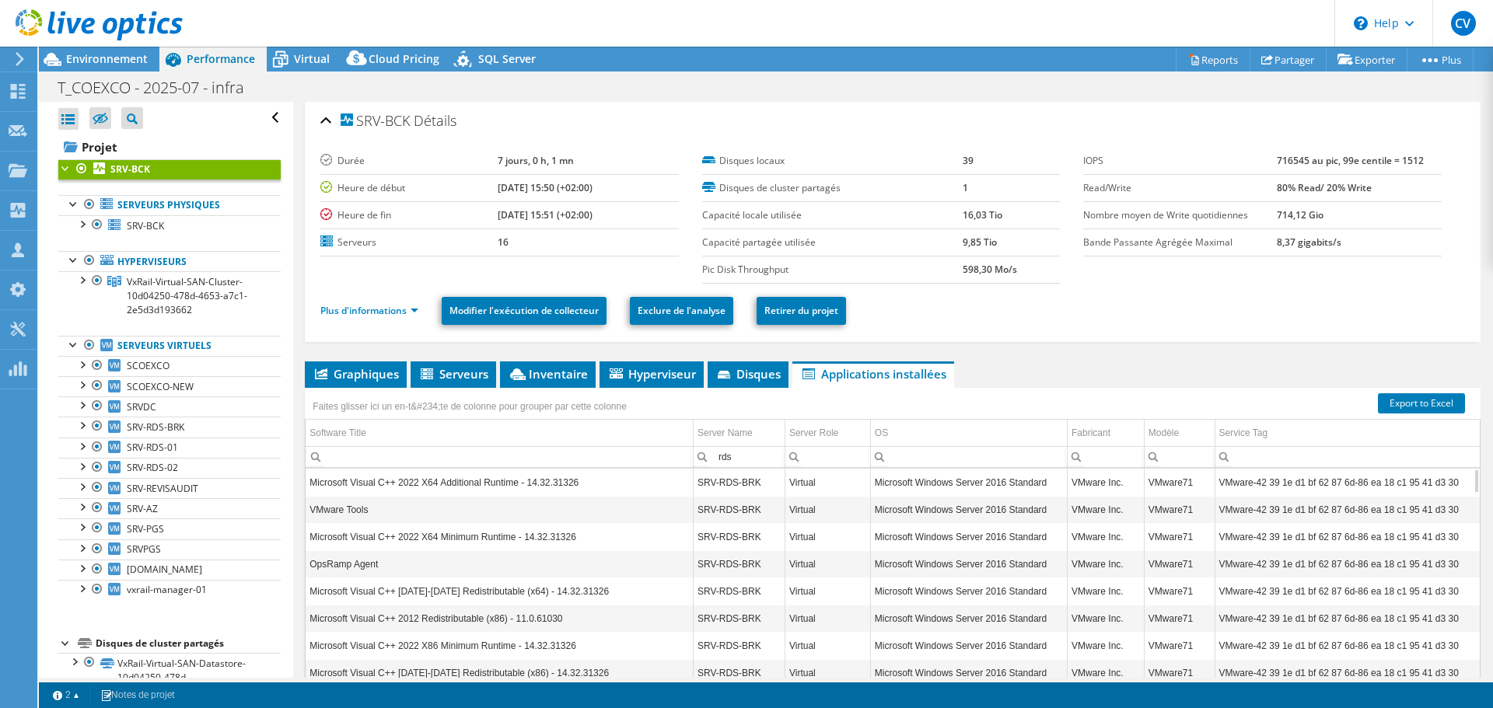
scroll to position [0, 0]
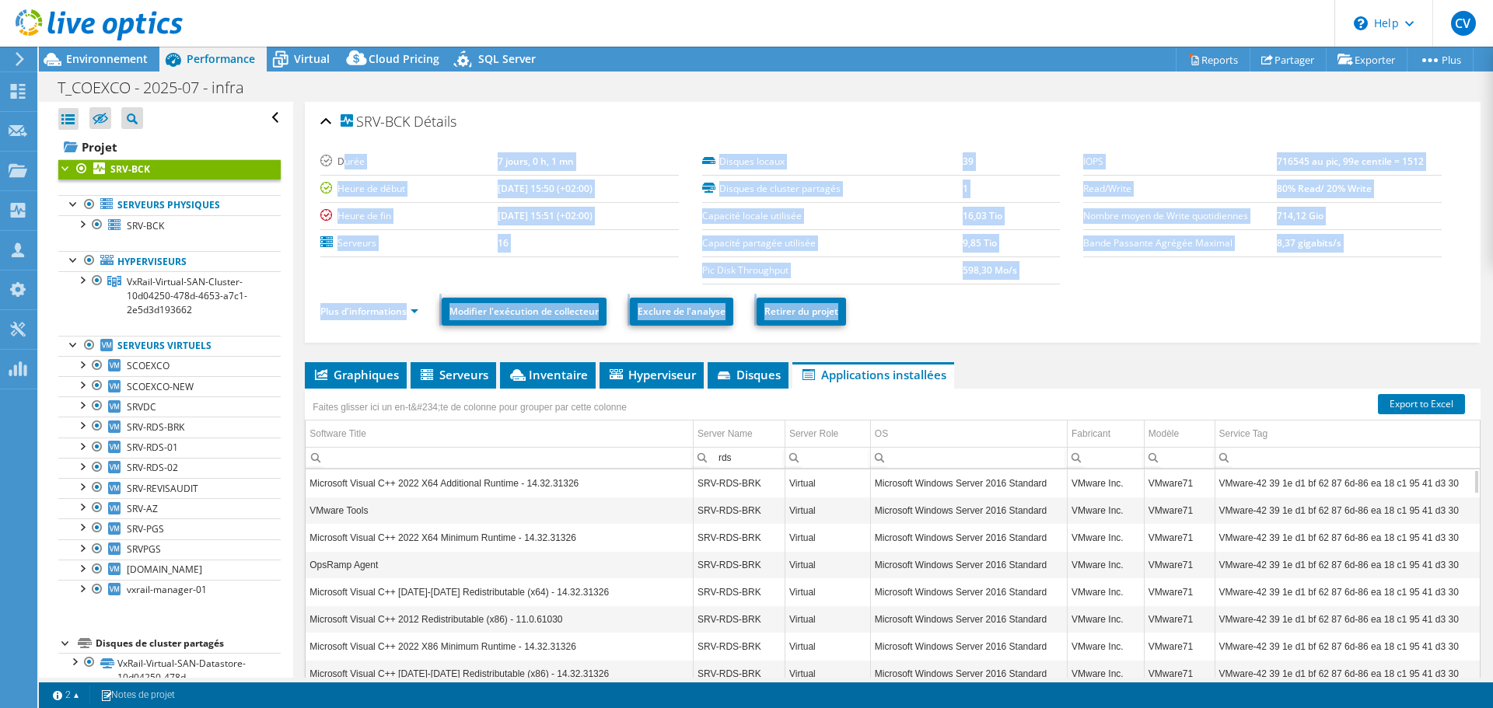
drag, startPoint x: 344, startPoint y: 160, endPoint x: 1260, endPoint y: 292, distance: 925.4
click at [1260, 285] on section "Durée 7 jours, 0 h, 1 mn Heure de début [DATE] 15:50 (+02:00) Heure de fin [DAT…" at bounding box center [892, 217] width 1145 height 136
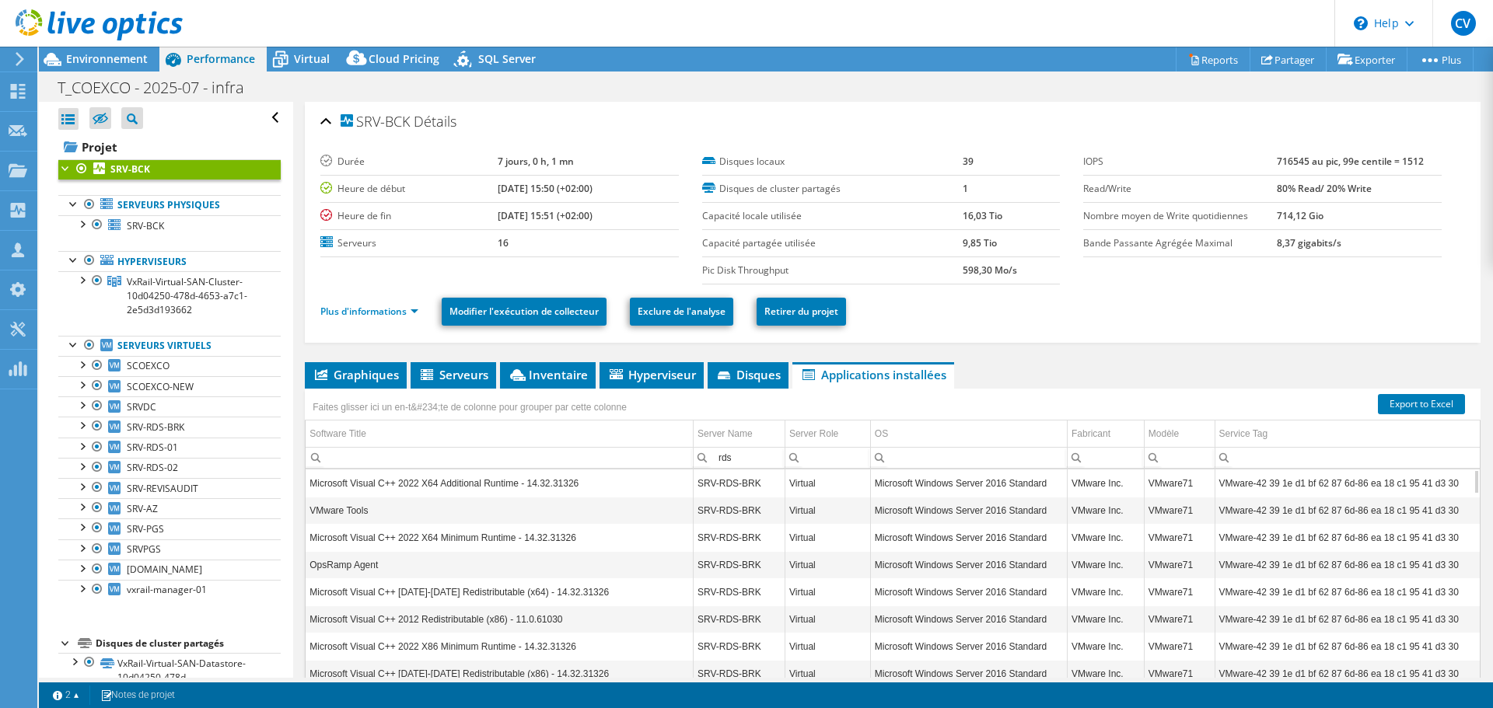
click at [1148, 286] on div "Plus d'informations Modifier l'exécution de collecteur Exclure de l'analyse Ret…" at bounding box center [892, 312] width 1145 height 54
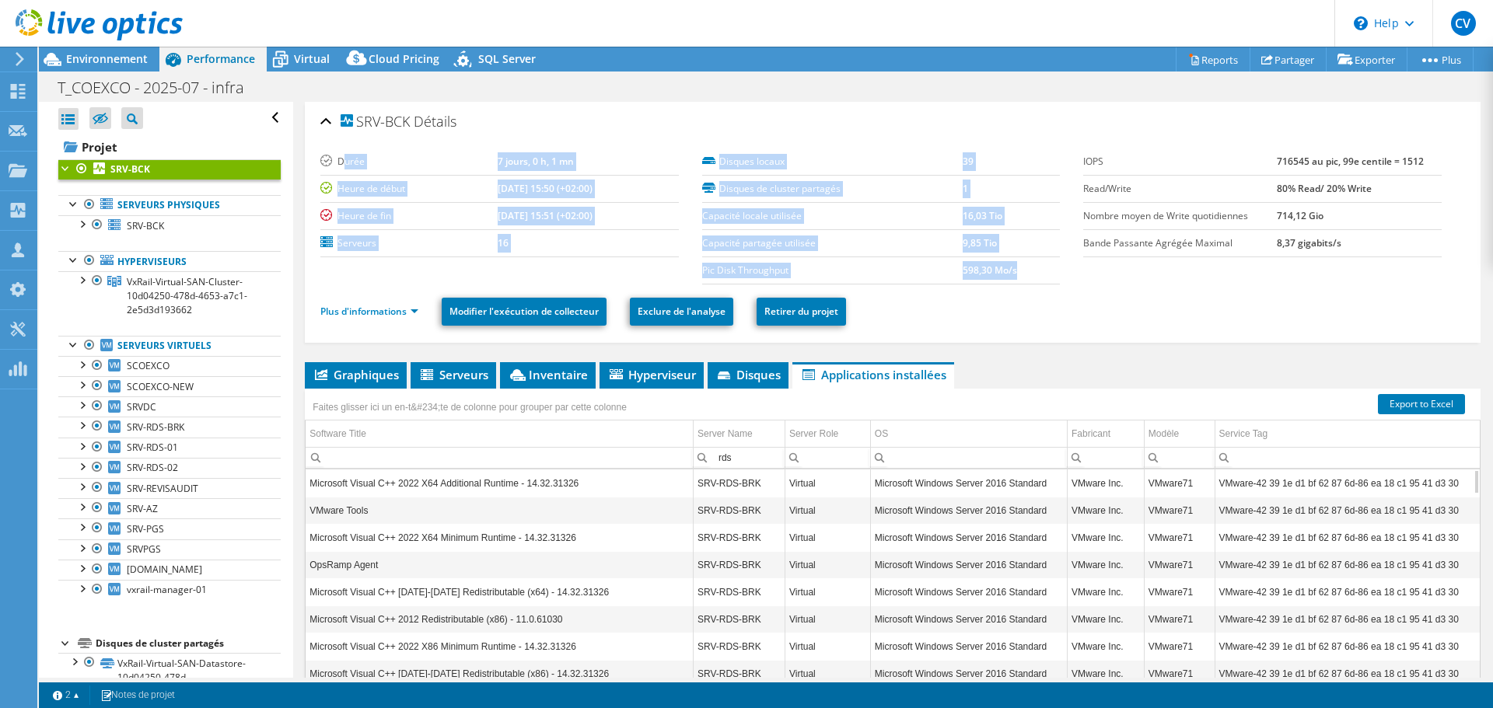
drag, startPoint x: 343, startPoint y: 159, endPoint x: 1053, endPoint y: 279, distance: 720.0
click at [1050, 278] on section "Durée 7 jours, 0 h, 1 mn Heure de début [DATE] 15:50 (+02:00) Heure de fin [DAT…" at bounding box center [701, 217] width 763 height 136
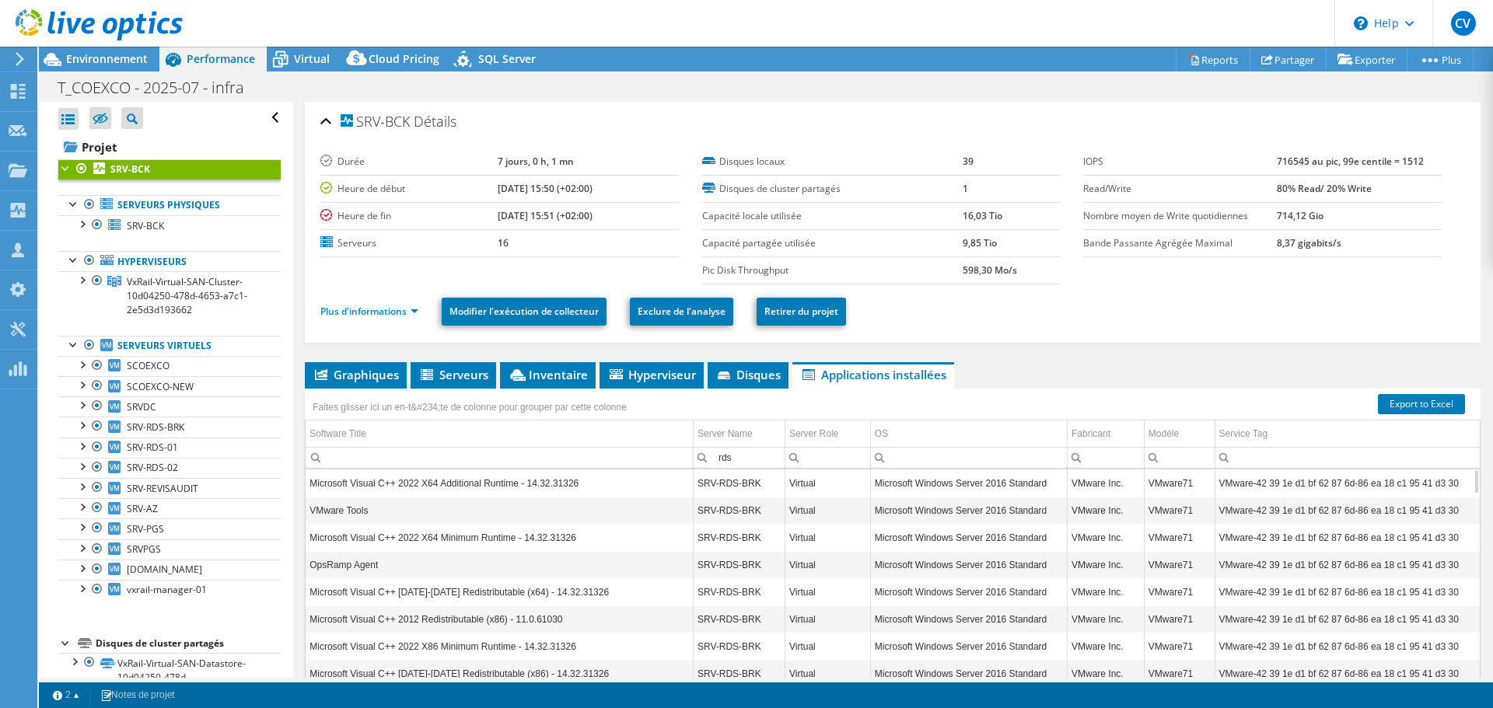
click at [1090, 280] on section "Durée 7 jours, 0 h, 1 mn Heure de début [DATE] 15:50 (+02:00) Heure de fin [DAT…" at bounding box center [892, 217] width 1145 height 136
drag, startPoint x: 334, startPoint y: 159, endPoint x: 1055, endPoint y: 269, distance: 729.3
click at [1055, 269] on section "Durée 7 jours, 0 h, 1 mn Heure de début [DATE] 15:50 (+02:00) Heure de fin [DAT…" at bounding box center [701, 217] width 763 height 136
click at [1095, 280] on section "Durée 7 jours, 0 h, 1 mn Heure de début [DATE] 15:50 (+02:00) Heure de fin [DAT…" at bounding box center [892, 217] width 1145 height 136
drag, startPoint x: 344, startPoint y: 163, endPoint x: 1079, endPoint y: 282, distance: 745.1
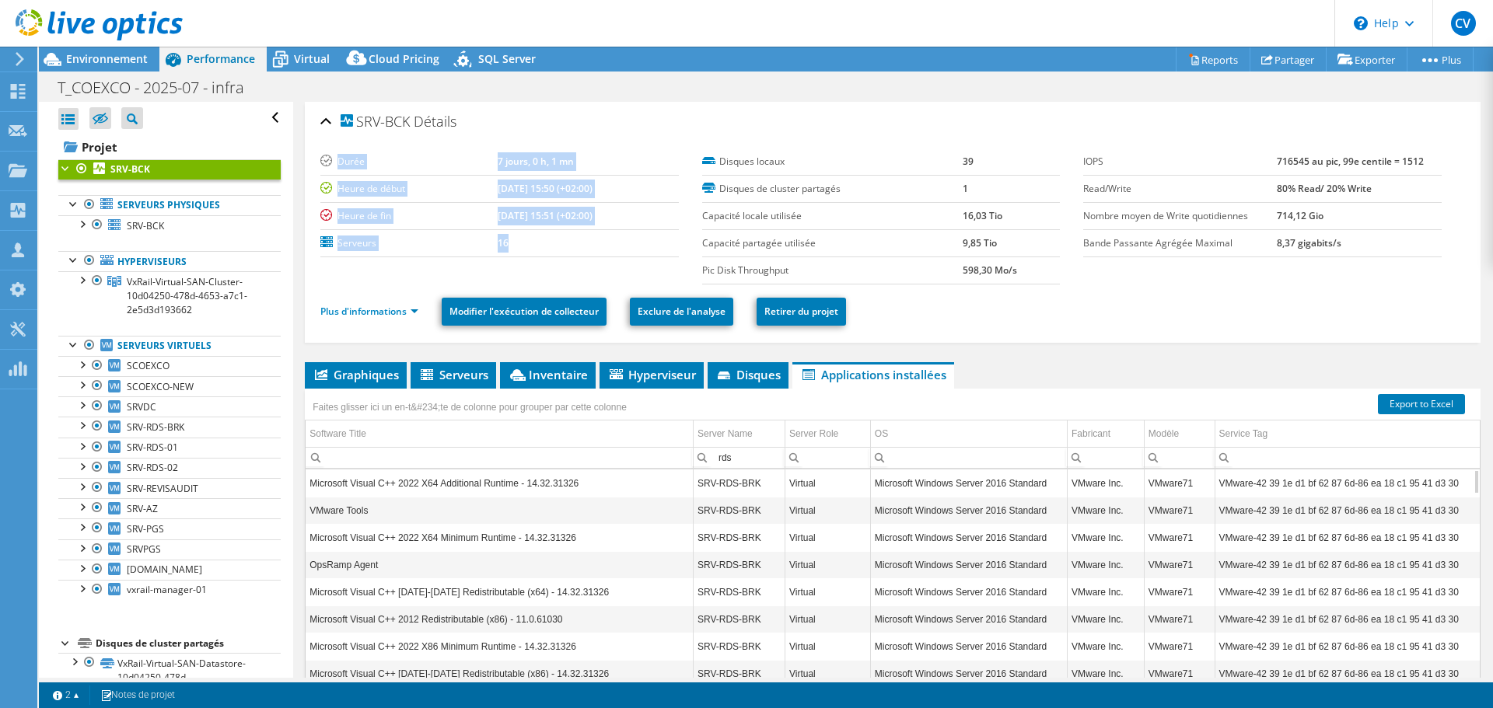
click at [1075, 280] on section "Durée 7 jours, 0 h, 1 mn Heure de début [DATE] 15:50 (+02:00) Heure de fin [DAT…" at bounding box center [701, 217] width 763 height 136
click at [1084, 282] on section "Durée 7 jours, 0 h, 1 mn Heure de début [DATE] 15:50 (+02:00) Heure de fin [DAT…" at bounding box center [892, 217] width 1145 height 136
